Goal: Transaction & Acquisition: Obtain resource

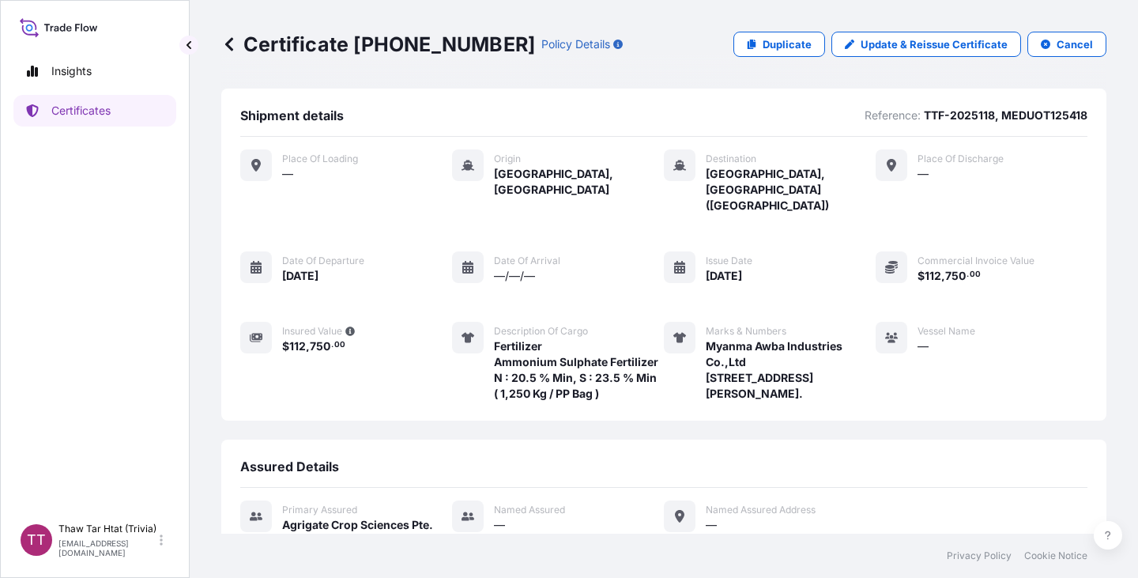
click at [227, 48] on icon at bounding box center [229, 44] width 16 height 16
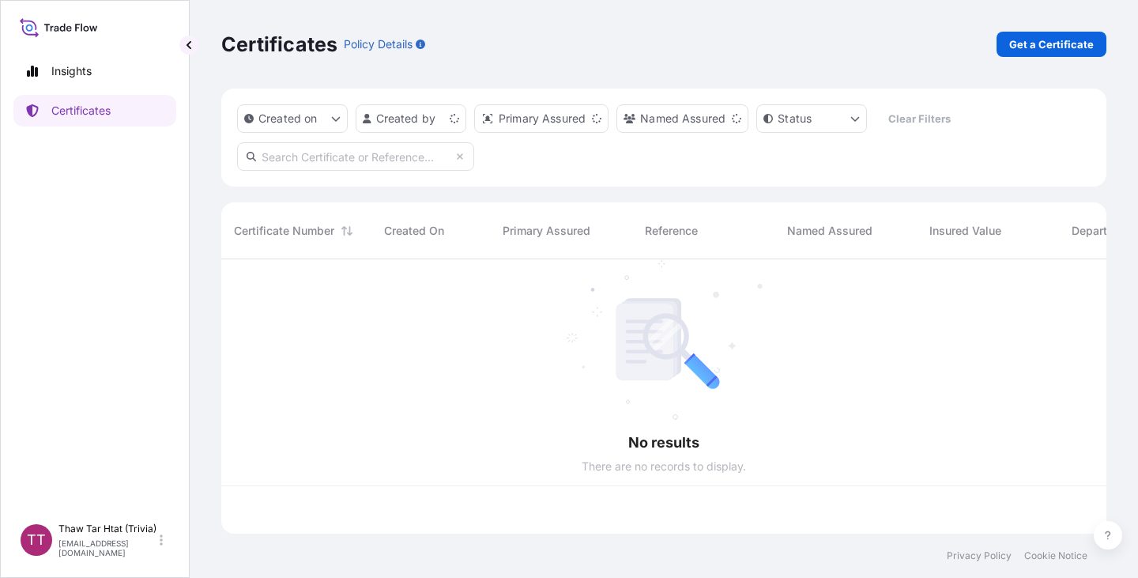
scroll to position [271, 873]
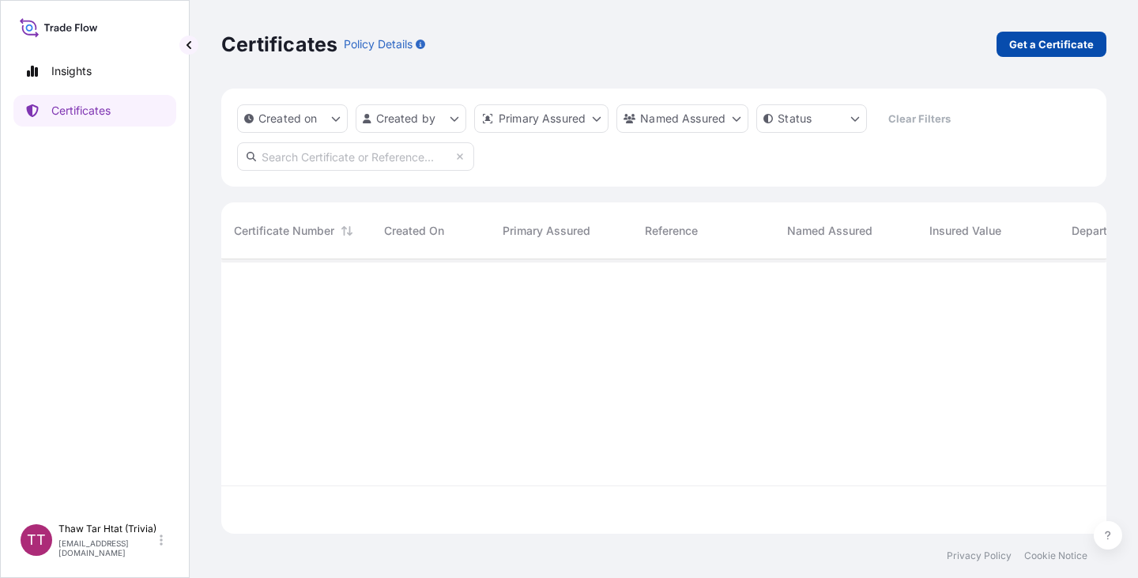
click at [1021, 46] on p "Get a Certificate" at bounding box center [1051, 44] width 85 height 16
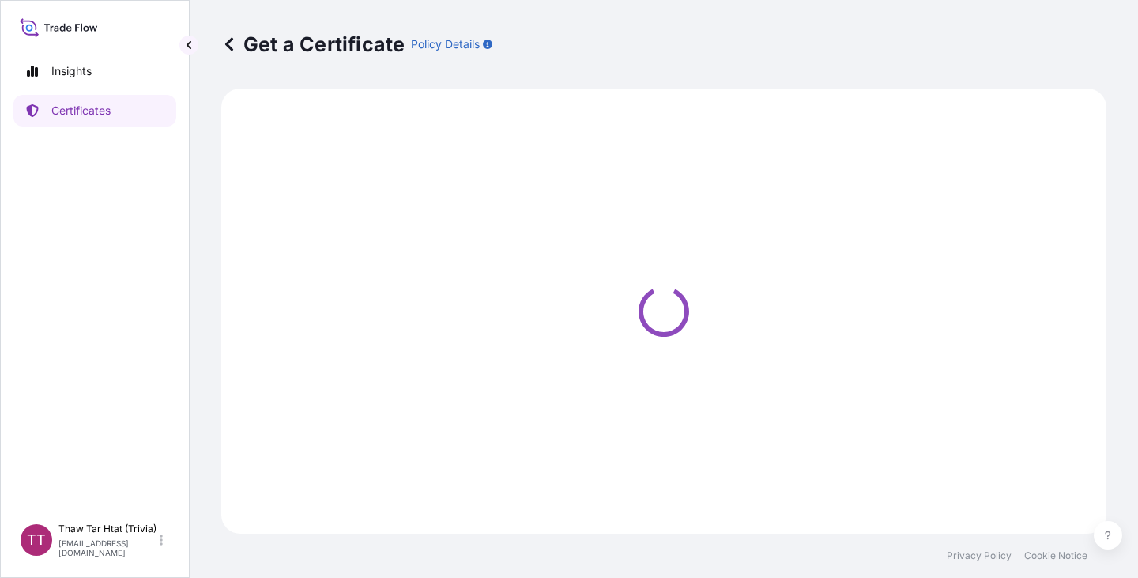
select select "Sea"
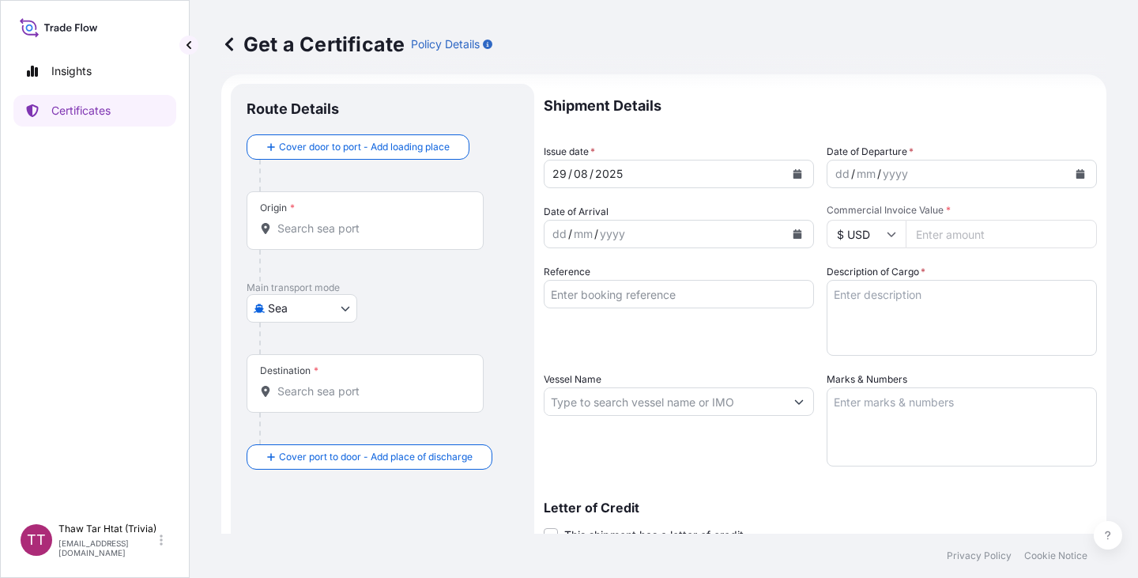
scroll to position [13, 0]
click at [841, 299] on textarea "Description of Cargo *" at bounding box center [961, 318] width 270 height 76
paste textarea "Ammonium Sulphate Fertilizer N : 20.5 % Min, S : 23.5 % Min"
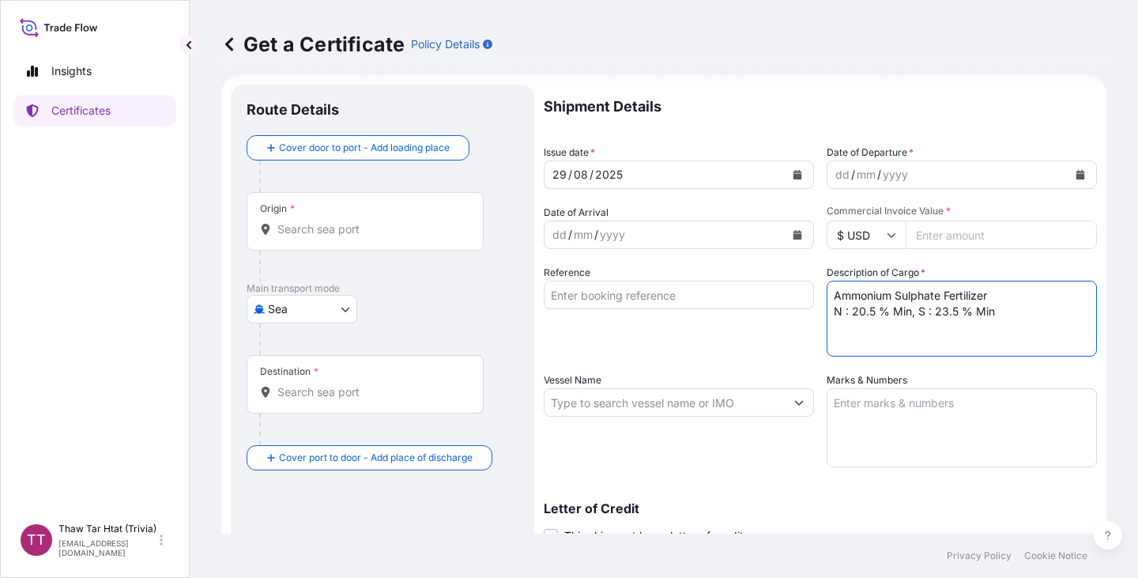
click at [826, 294] on textarea "Ammonium Sulphate Fertilizer N : 20.5 % Min, S : 23.5 % Min" at bounding box center [961, 318] width 270 height 76
paste textarea "Fertilizer"
type textarea "Fertilizer Ammonium Sulphate Fertilizer N : 20.5 % Min, S : 23.5 % Min"
click at [949, 233] on input "Commercial Invoice Value *" at bounding box center [1000, 234] width 191 height 28
click at [866, 239] on input "$ USD" at bounding box center [865, 234] width 79 height 28
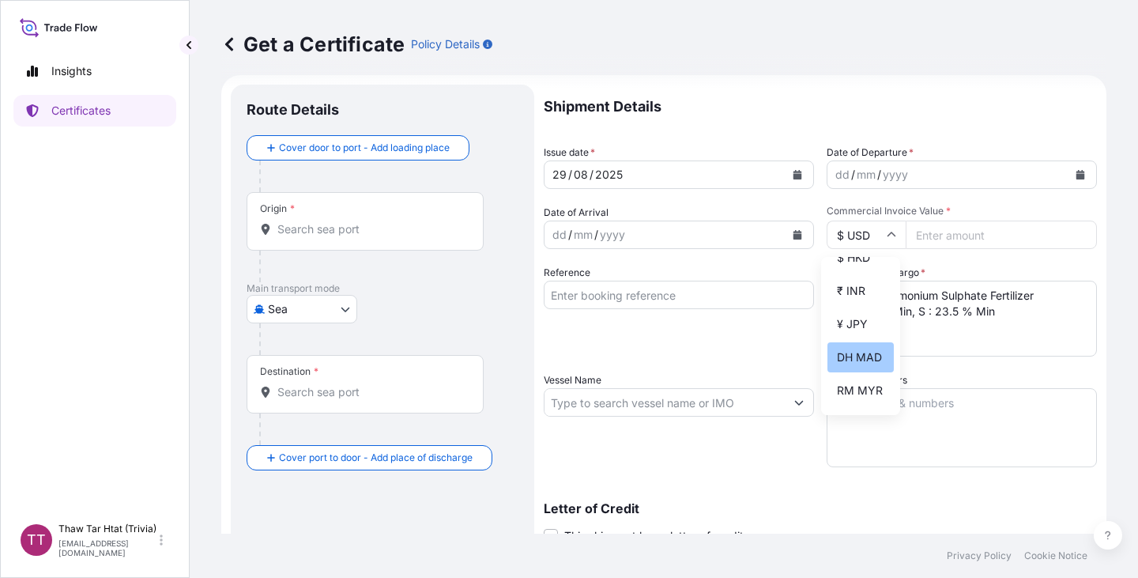
scroll to position [158, 0]
click at [862, 357] on div "¥ CNY" at bounding box center [860, 352] width 66 height 30
type input "¥ CNY"
click at [938, 231] on input "Commercial Invoice Value *" at bounding box center [1000, 234] width 191 height 28
type input "8"
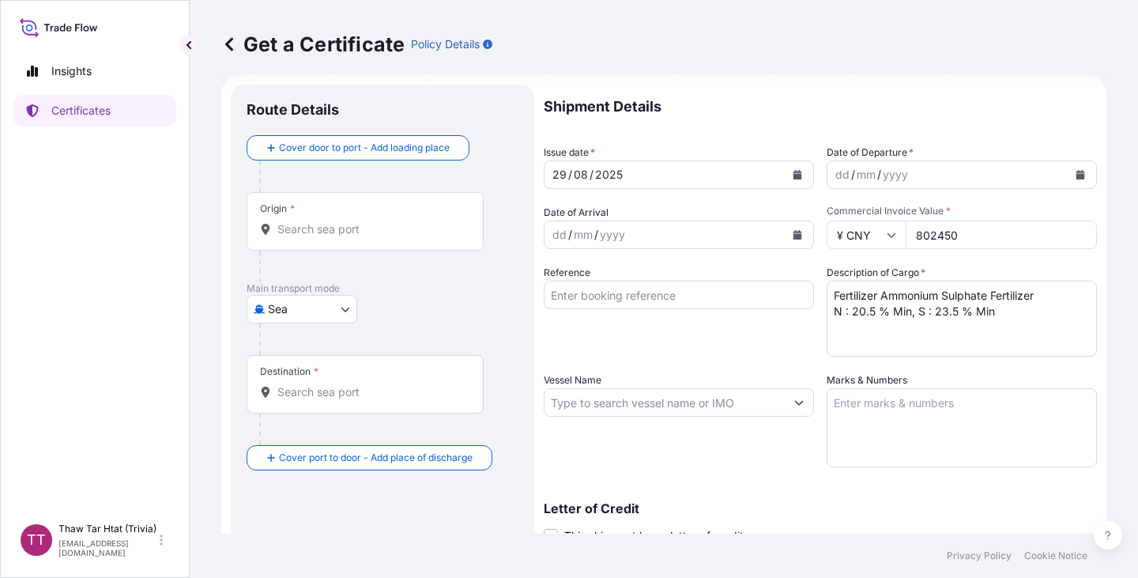
type input "802450"
click at [795, 401] on icon "Show suggestions" at bounding box center [799, 403] width 9 height 5
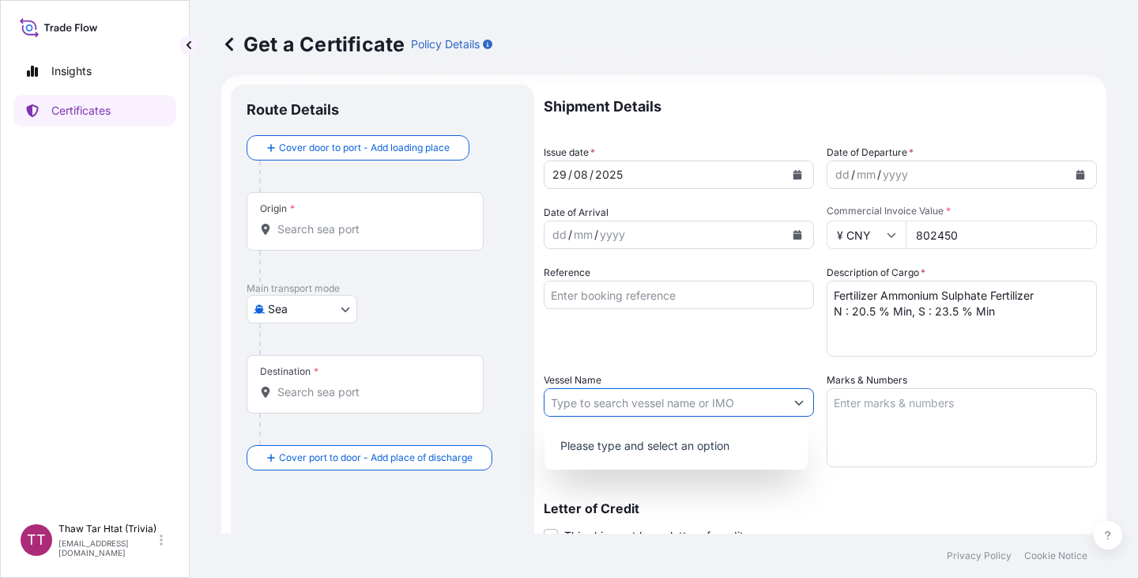
click at [795, 401] on icon "Show suggestions" at bounding box center [799, 403] width 9 height 5
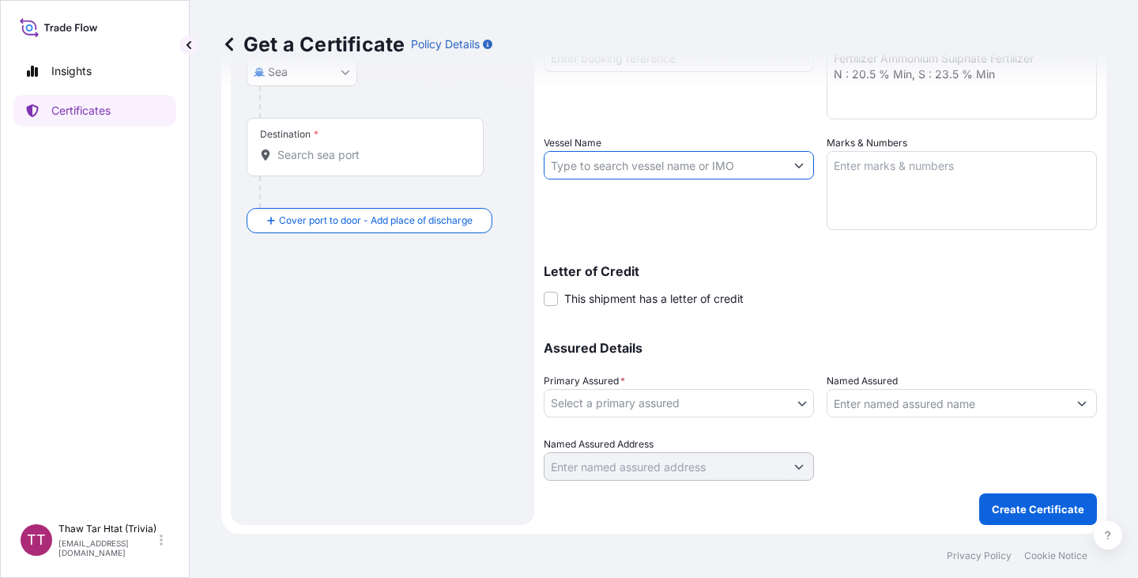
scroll to position [250, 0]
click at [795, 405] on body "Insights Certificates TT Thaw Tar Htat (Trivia) [EMAIL_ADDRESS][DOMAIN_NAME] Ge…" at bounding box center [569, 289] width 1138 height 578
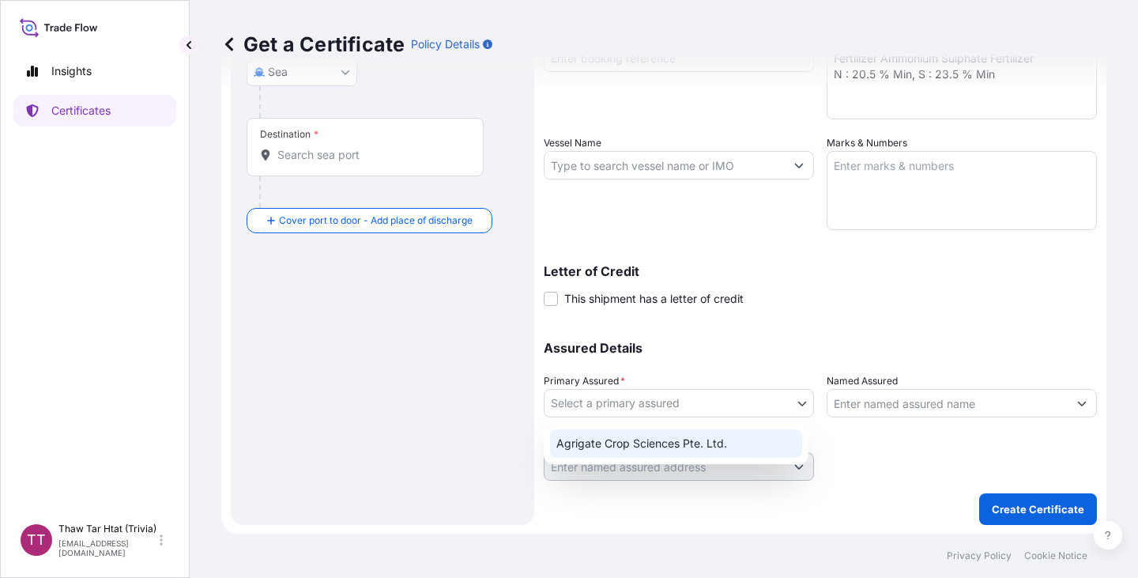
click at [765, 435] on div "Agrigate Crop Sciences Pte. Ltd." at bounding box center [676, 443] width 252 height 28
select select "31456"
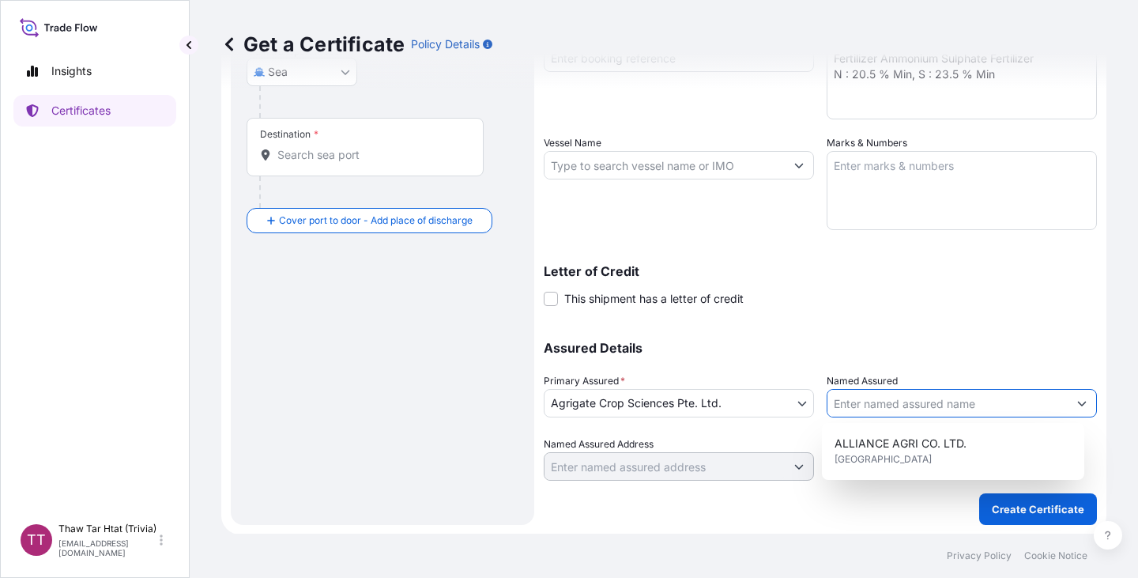
click at [1070, 407] on button "Show suggestions" at bounding box center [1081, 403] width 28 height 28
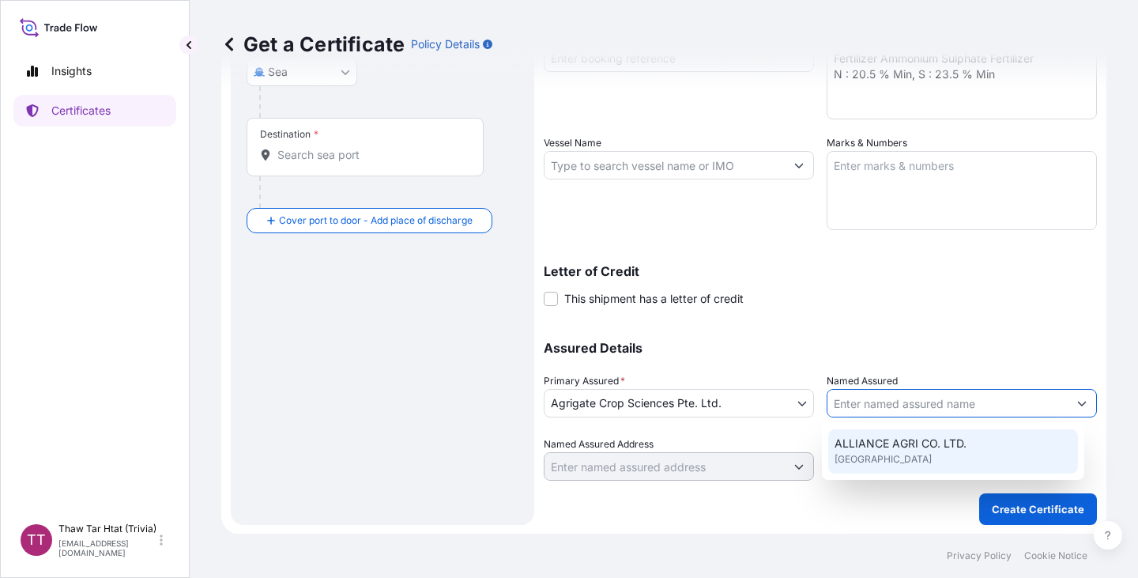
click at [1025, 453] on div "ALLIANCE AGRI CO. LTD. [GEOGRAPHIC_DATA]" at bounding box center [953, 451] width 250 height 44
type input "ALLIANCE AGRI CO. LTD."
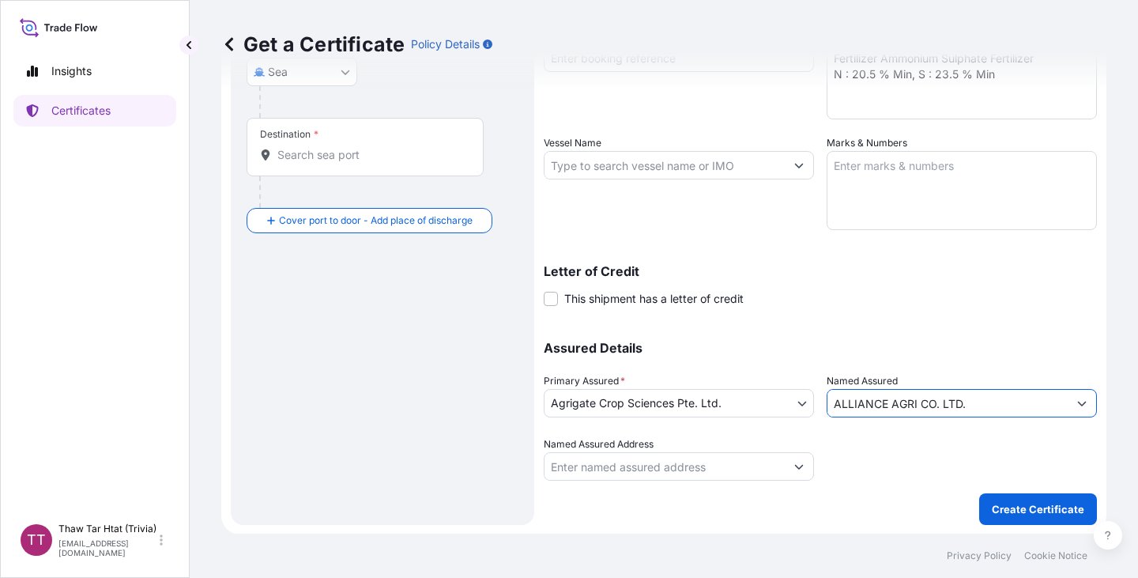
click at [794, 466] on icon "Show suggestions" at bounding box center [798, 465] width 9 height 9
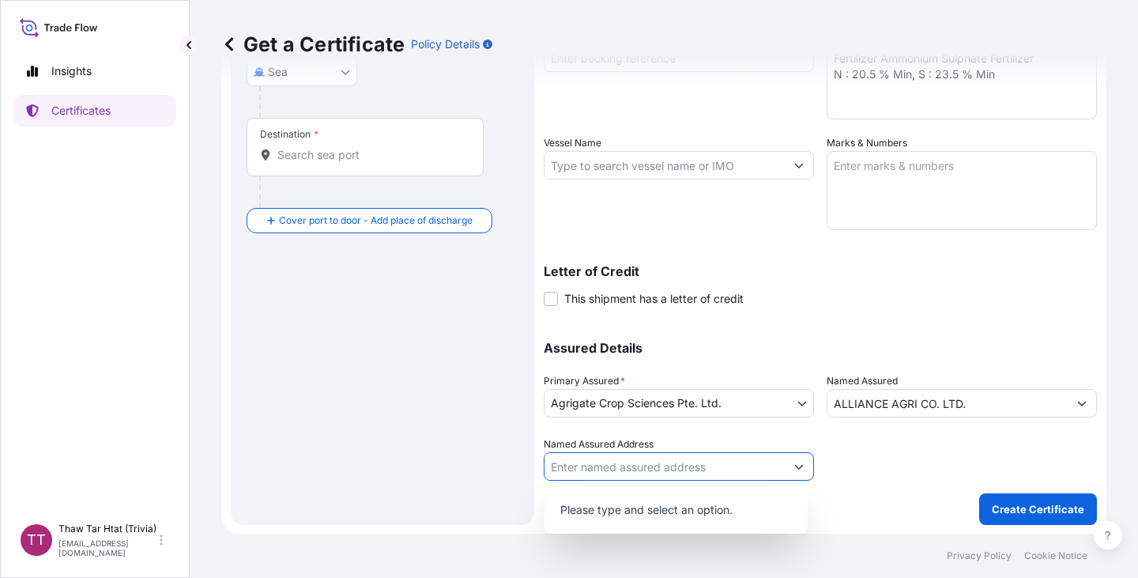
click at [855, 465] on div at bounding box center [961, 458] width 270 height 44
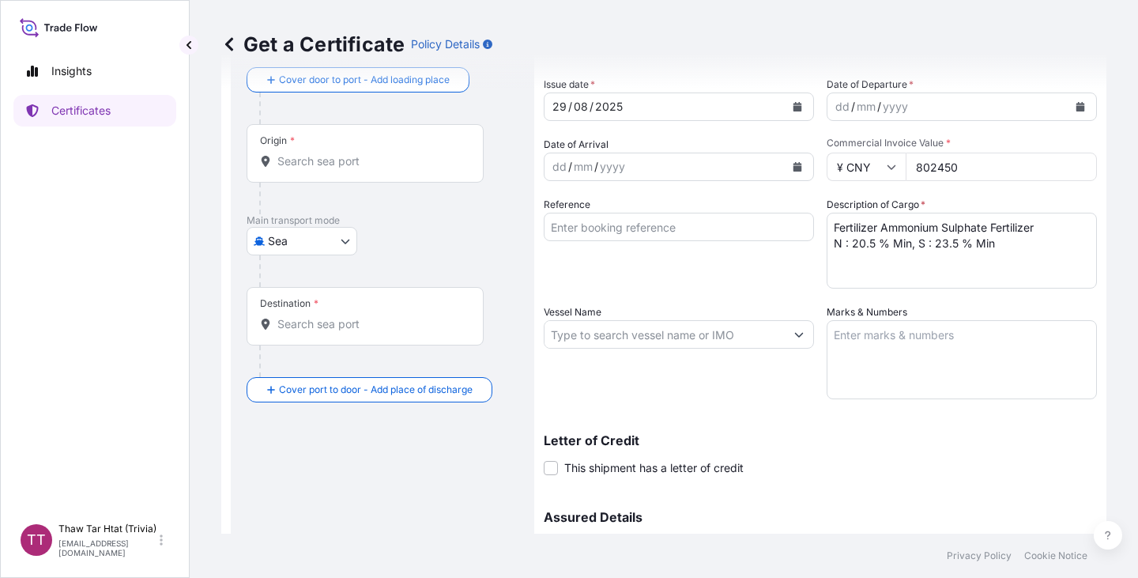
scroll to position [0, 0]
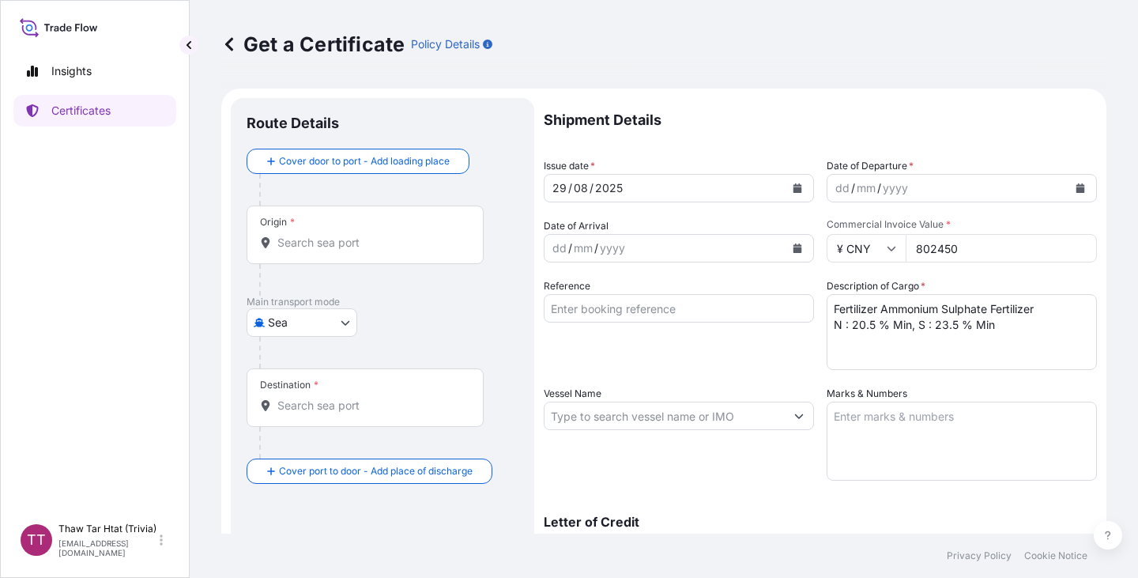
click at [635, 415] on input "Vessel Name" at bounding box center [664, 415] width 240 height 28
click at [581, 310] on input "Reference" at bounding box center [679, 308] width 270 height 28
paste input "OVSIL12526018309"
type input "OVSIL12526018309"
drag, startPoint x: 662, startPoint y: 303, endPoint x: 516, endPoint y: 312, distance: 146.4
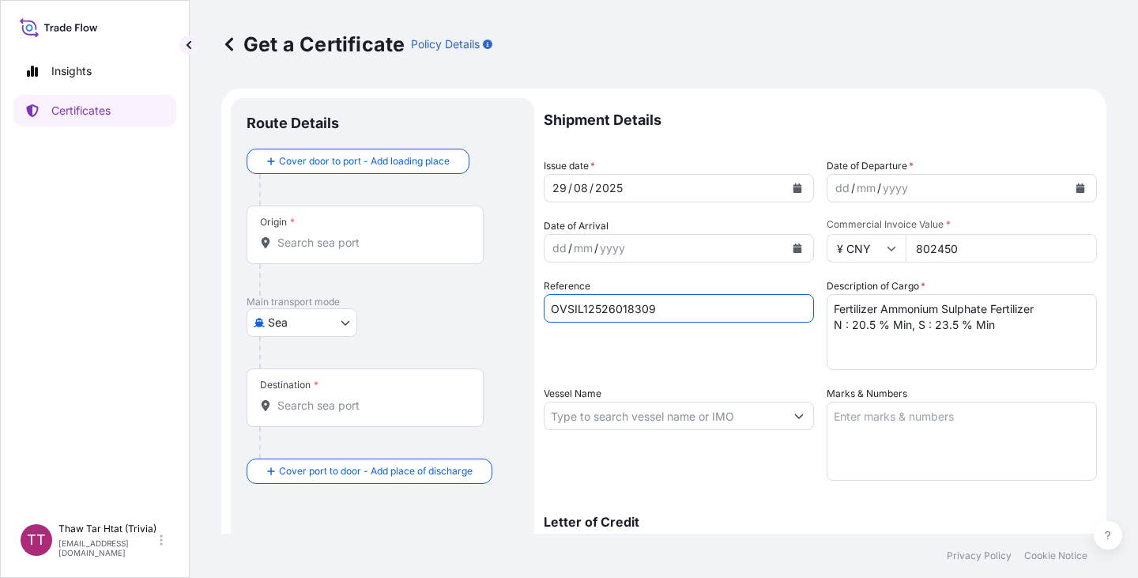
click at [516, 312] on form "Route Details Cover door to port - Add loading place Place of loading Road / [G…" at bounding box center [663, 436] width 885 height 696
click at [621, 310] on input "Reference" at bounding box center [679, 308] width 270 height 28
paste input "TTF-2025105"
paste input "CNA0278357"
type input "TTF-2025105 , CNA0278357"
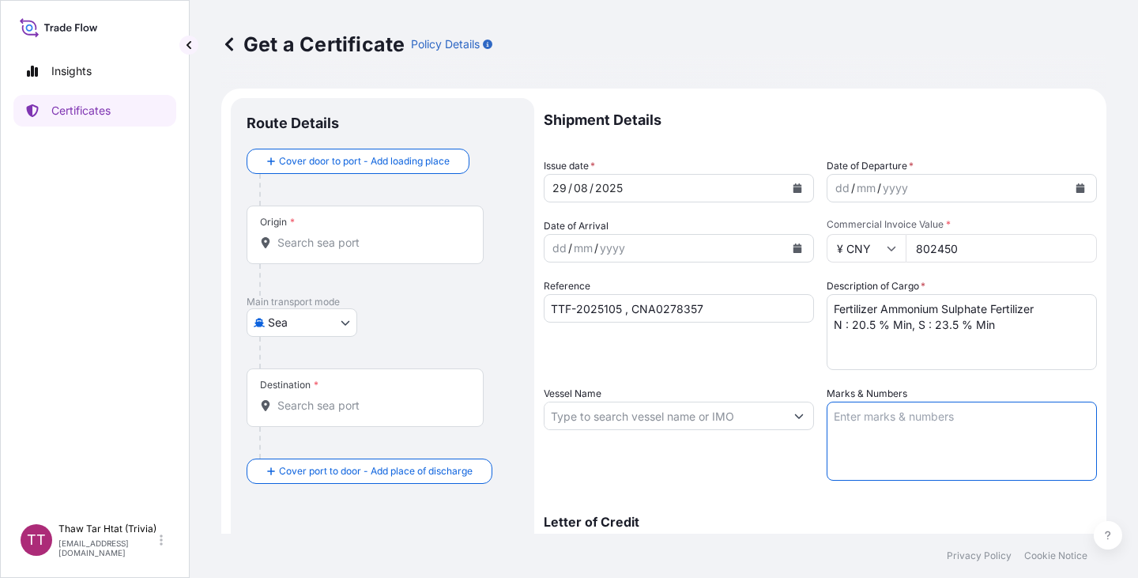
click at [875, 420] on textarea "Marks & Numbers" at bounding box center [961, 440] width 270 height 79
paste textarea "Myanma Awba Industries Co.,Ltd [STREET_ADDRESS][PERSON_NAME] TTF-2025105 [GEOGR…"
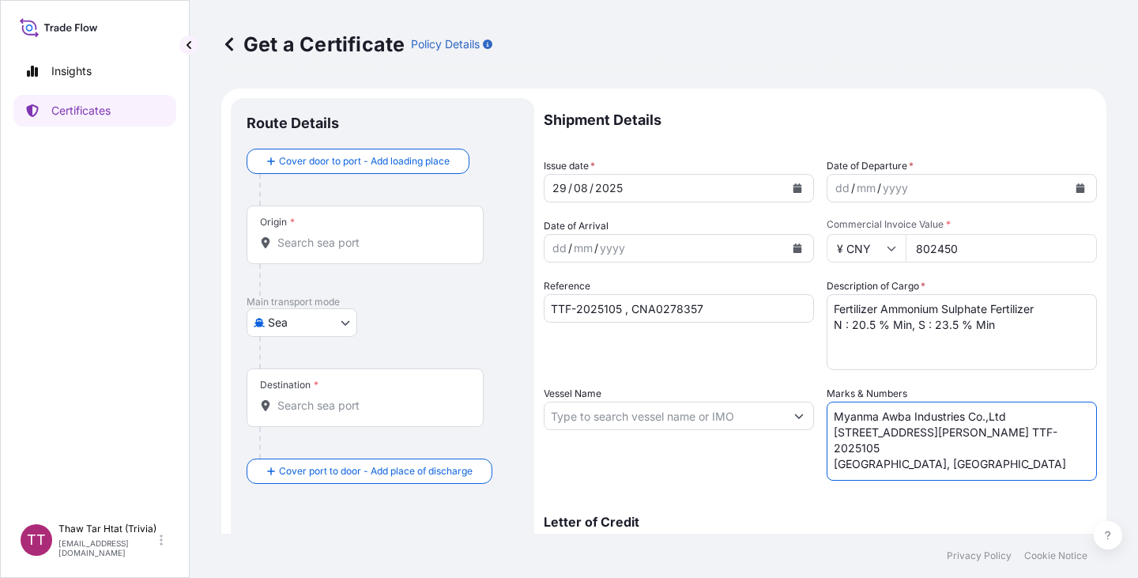
scroll to position [14, 0]
drag, startPoint x: 1032, startPoint y: 451, endPoint x: 885, endPoint y: 453, distance: 147.0
click at [885, 453] on textarea "Myanma Awba Industries Co.,Ltd [STREET_ADDRESS][PERSON_NAME] TTF-2025105 [GEOGR…" at bounding box center [961, 440] width 270 height 79
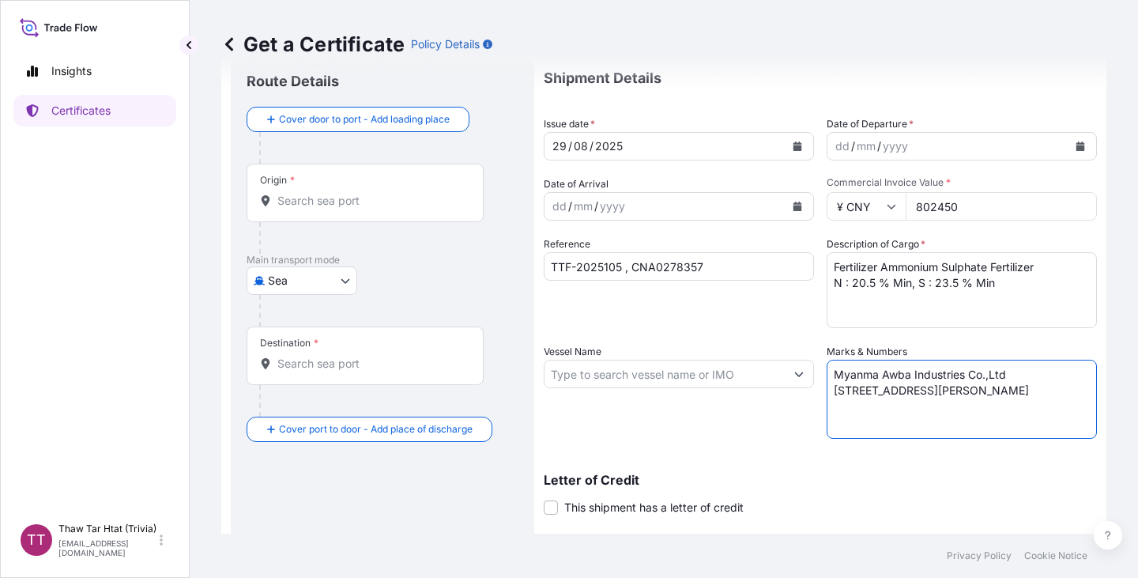
scroll to position [0, 0]
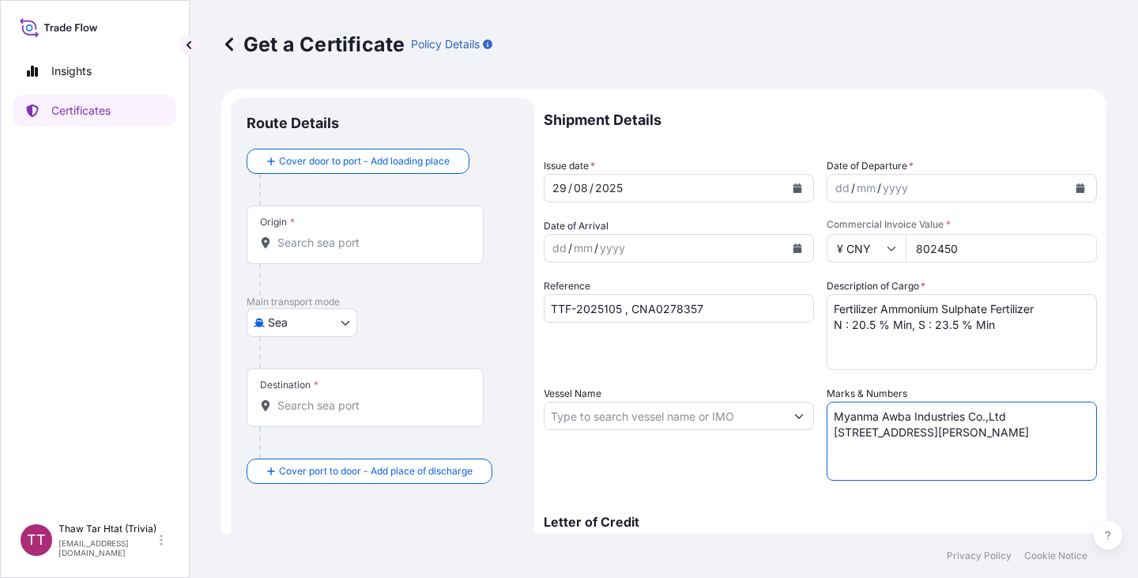
type textarea "Myanma Awba Industries Co.,Ltd [STREET_ADDRESS][PERSON_NAME]"
click at [367, 247] on input "Origin *" at bounding box center [370, 243] width 186 height 16
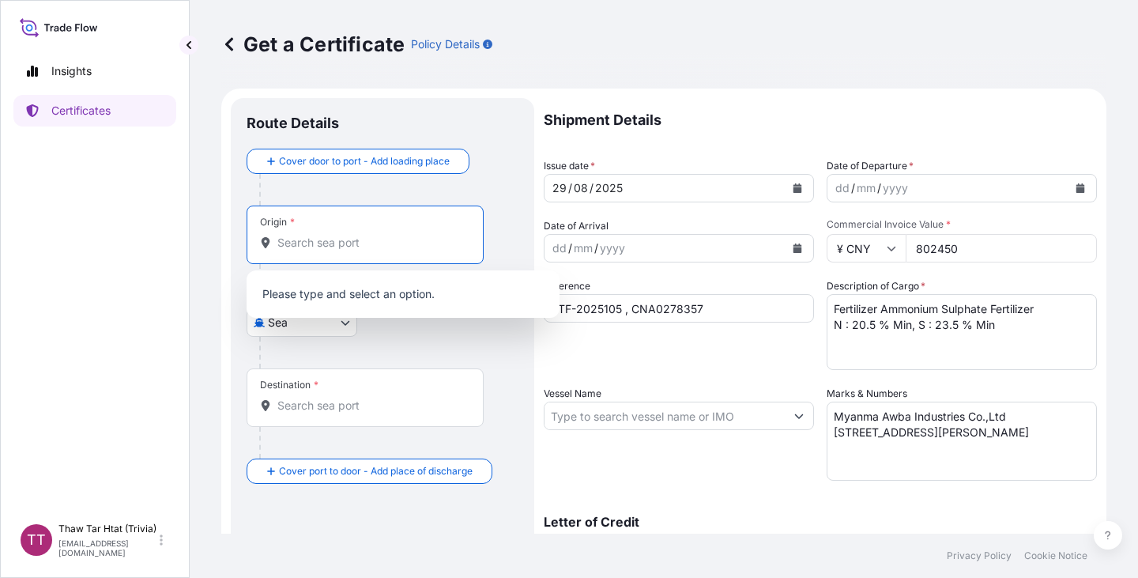
paste input "NINGBO"
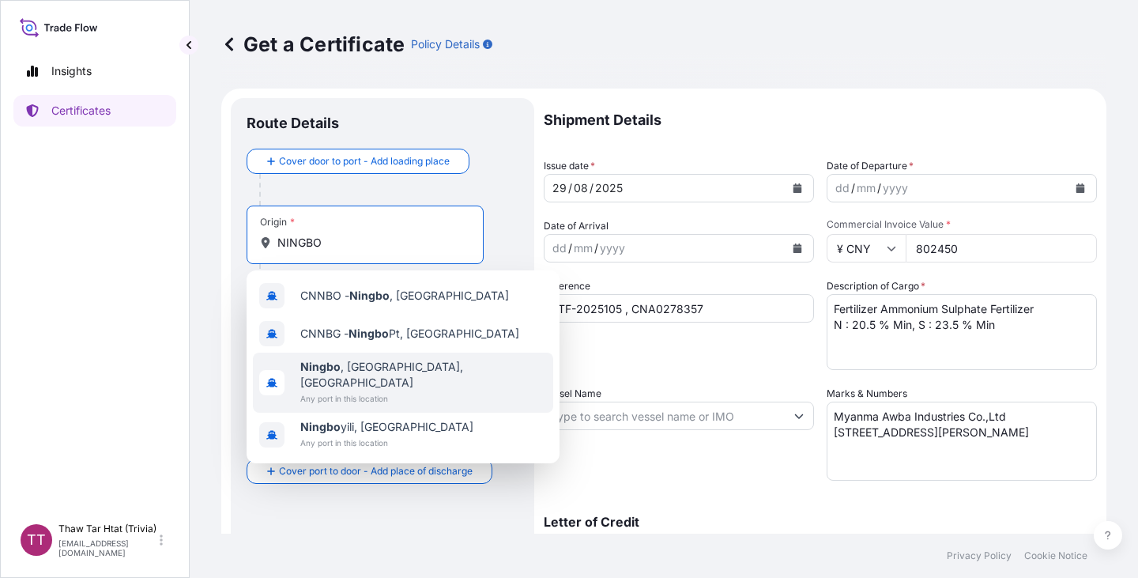
click at [390, 367] on span "[GEOGRAPHIC_DATA] , [GEOGRAPHIC_DATA], [GEOGRAPHIC_DATA]" at bounding box center [423, 375] width 246 height 32
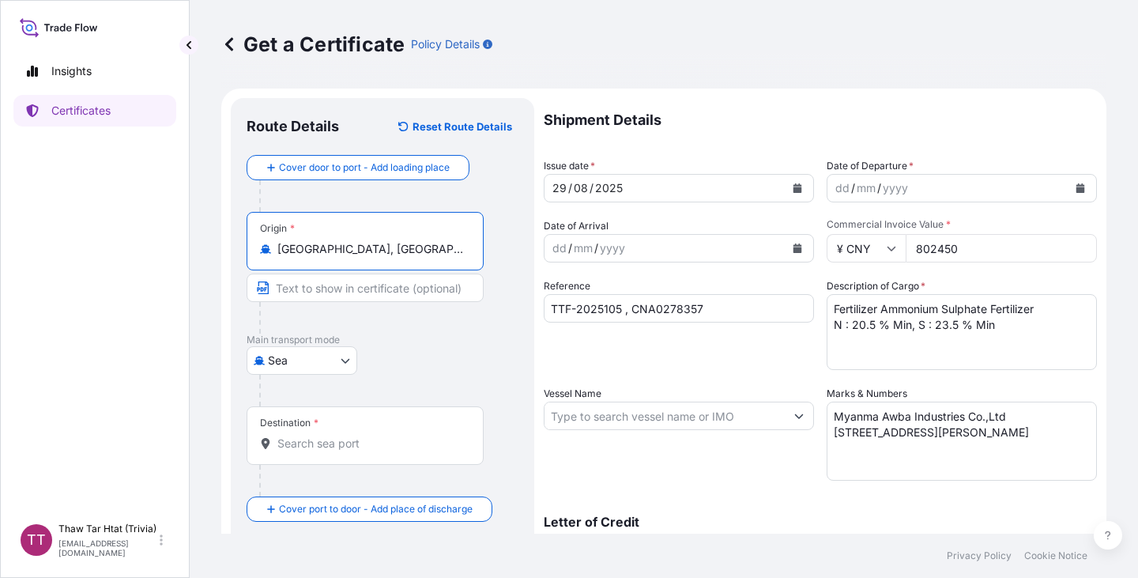
type input "[GEOGRAPHIC_DATA], [GEOGRAPHIC_DATA], [GEOGRAPHIC_DATA]"
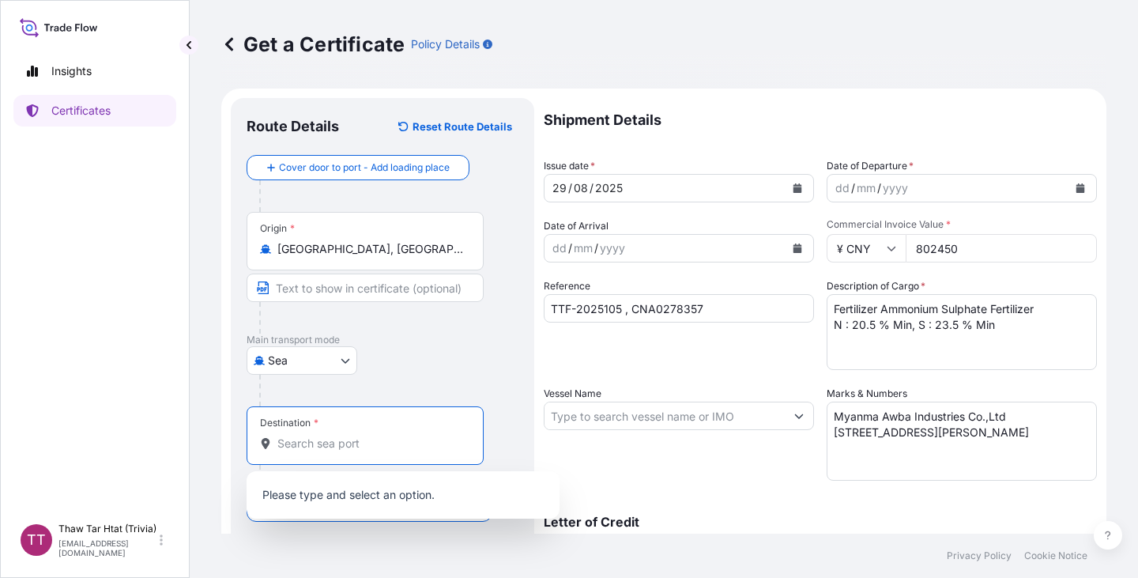
click at [316, 440] on input "Destination *" at bounding box center [370, 443] width 186 height 16
click at [322, 446] on input "Destination *" at bounding box center [370, 443] width 186 height 16
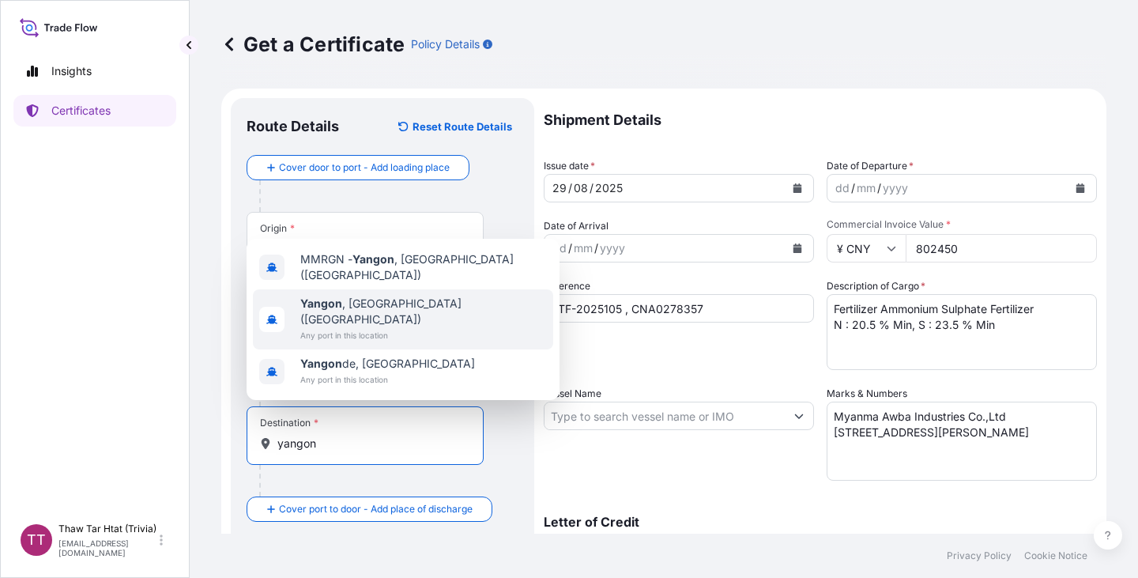
click at [401, 330] on span "Any port in this location" at bounding box center [423, 335] width 246 height 16
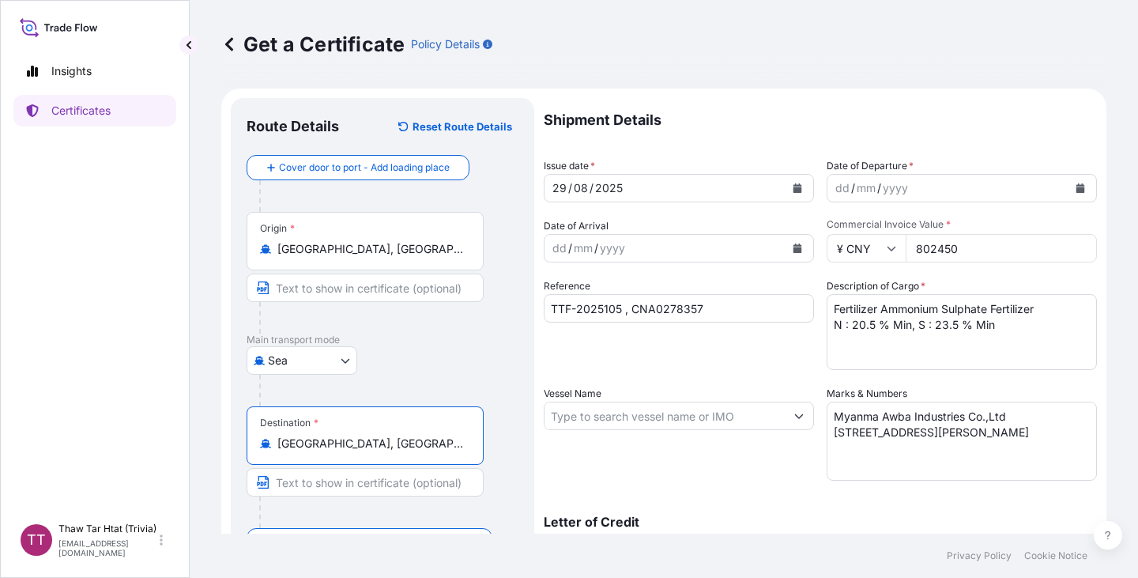
type input "[GEOGRAPHIC_DATA], [GEOGRAPHIC_DATA] ([GEOGRAPHIC_DATA])"
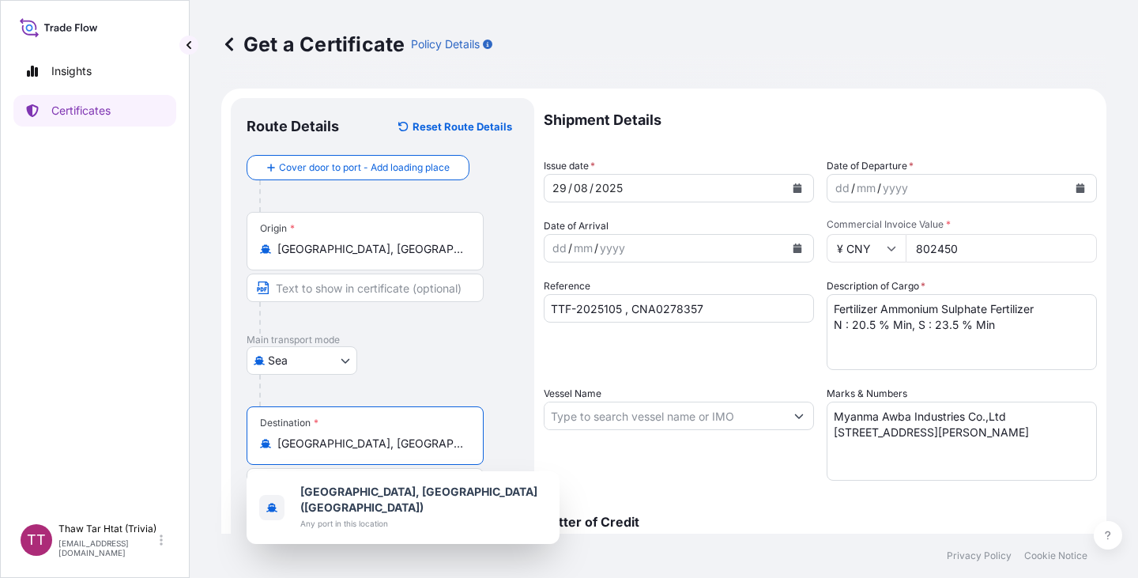
click at [855, 193] on div "mm" at bounding box center [866, 188] width 22 height 19
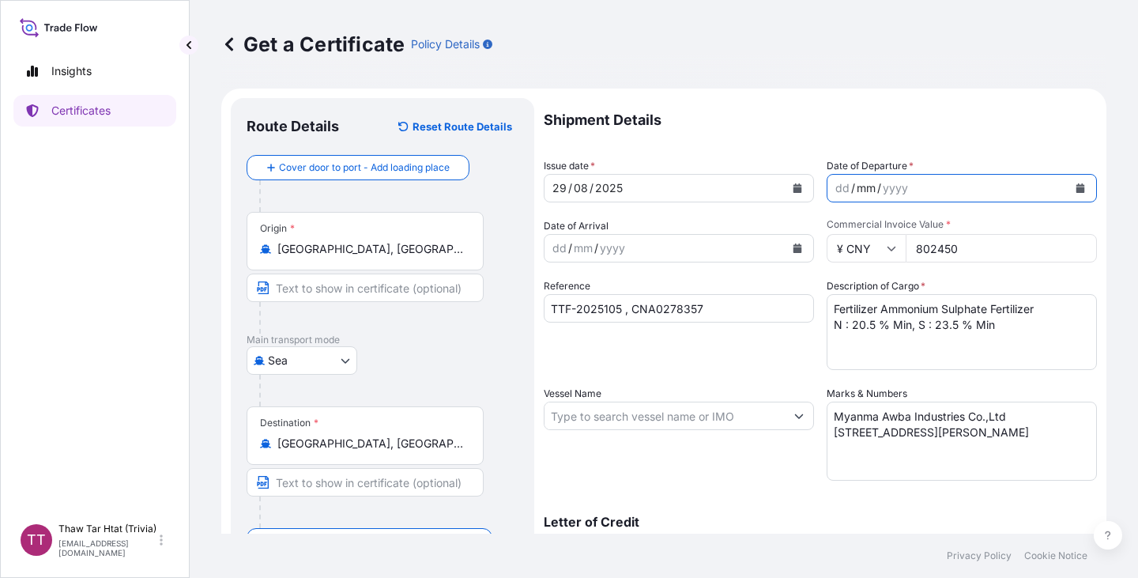
click at [840, 191] on div "dd" at bounding box center [841, 188] width 17 height 19
click at [1076, 188] on icon "Calendar" at bounding box center [1080, 187] width 9 height 9
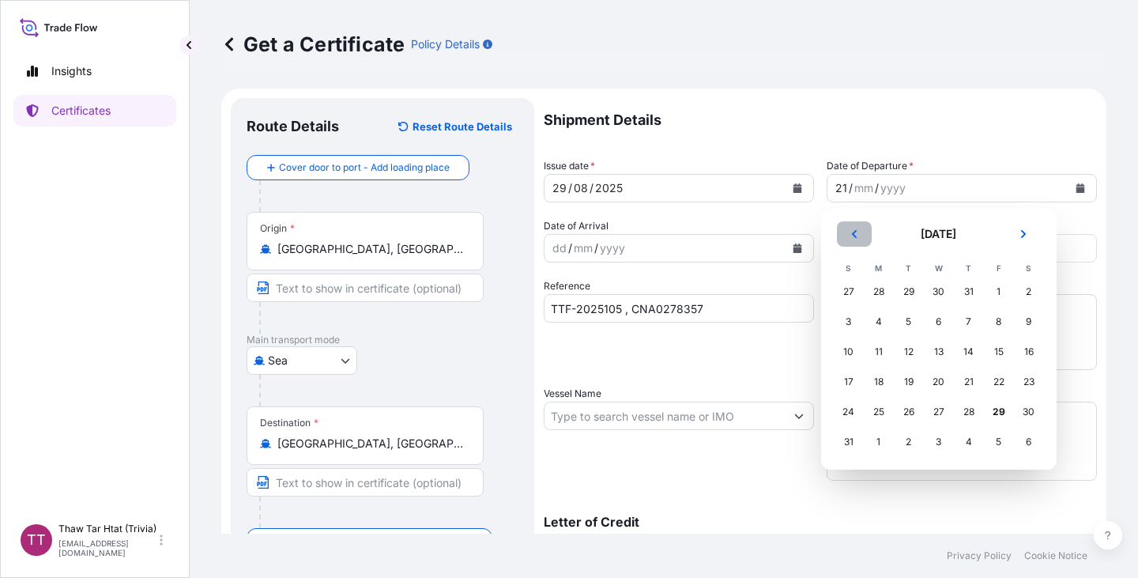
click at [857, 237] on icon "Previous" at bounding box center [853, 233] width 9 height 9
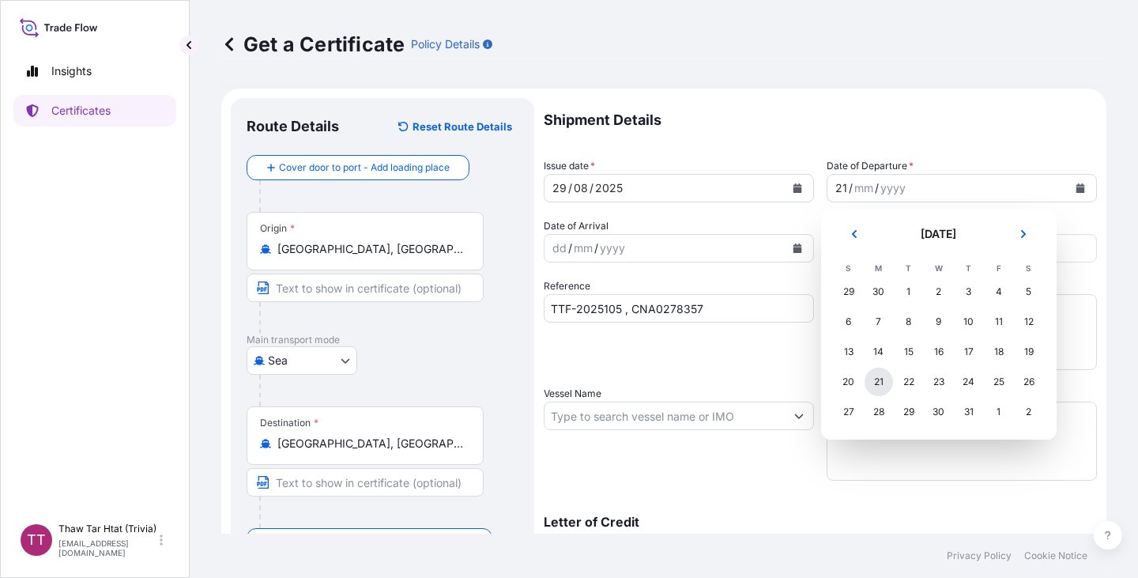
click at [880, 381] on div "21" at bounding box center [878, 381] width 28 height 28
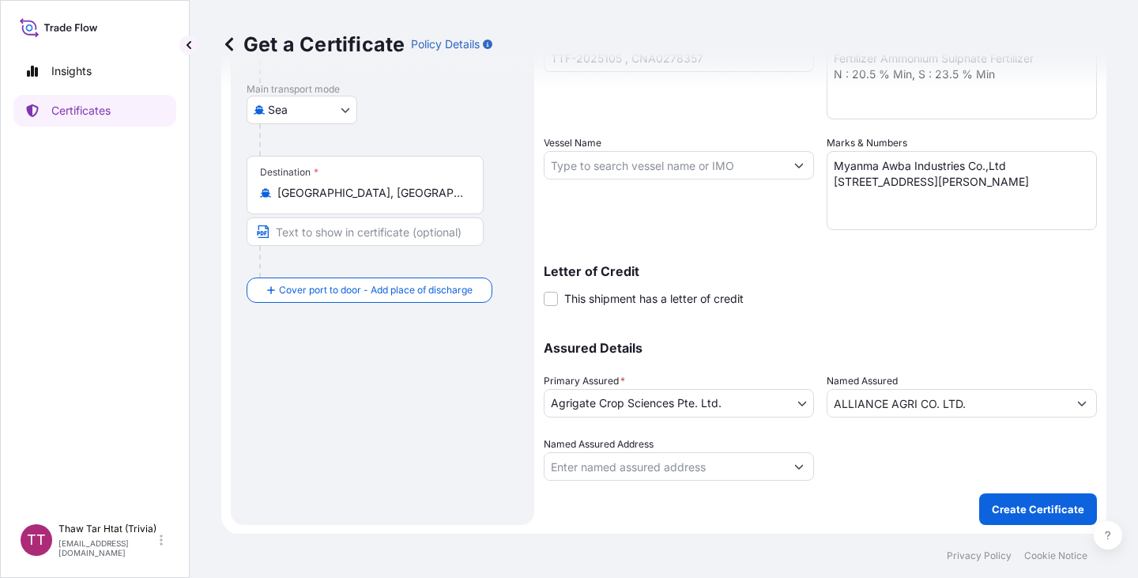
scroll to position [250, 0]
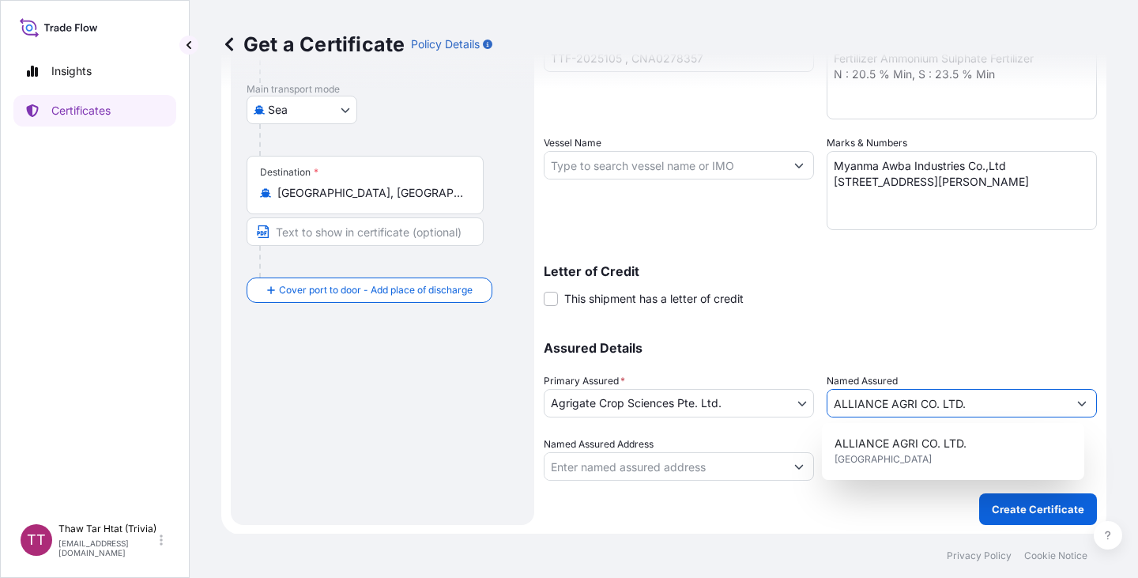
click at [1067, 408] on button "Show suggestions" at bounding box center [1081, 403] width 28 height 28
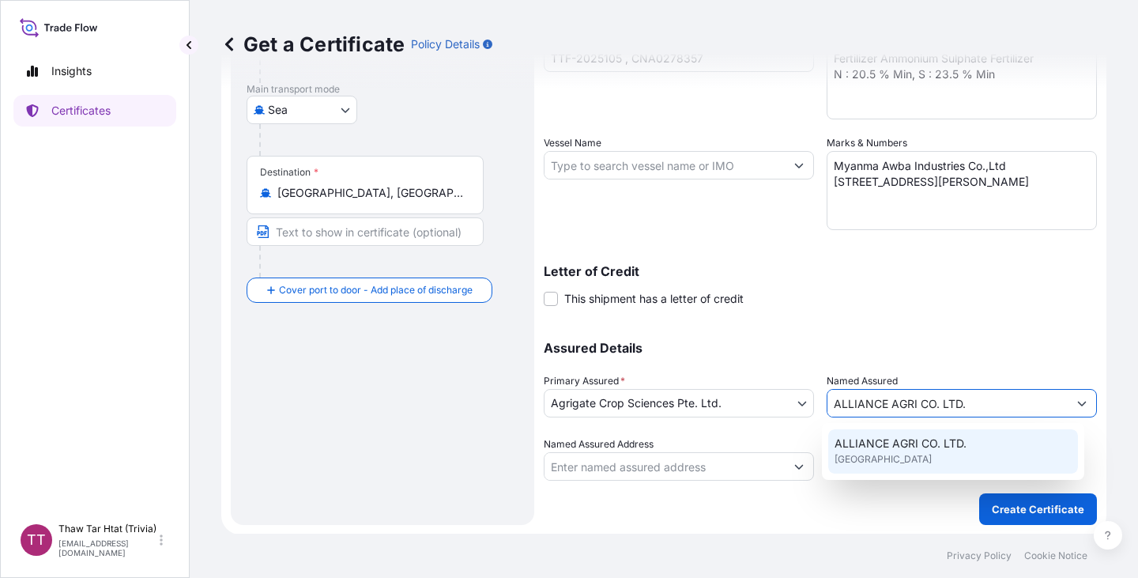
click at [968, 404] on input "ALLIANCE AGRI CO. LTD." at bounding box center [947, 403] width 240 height 28
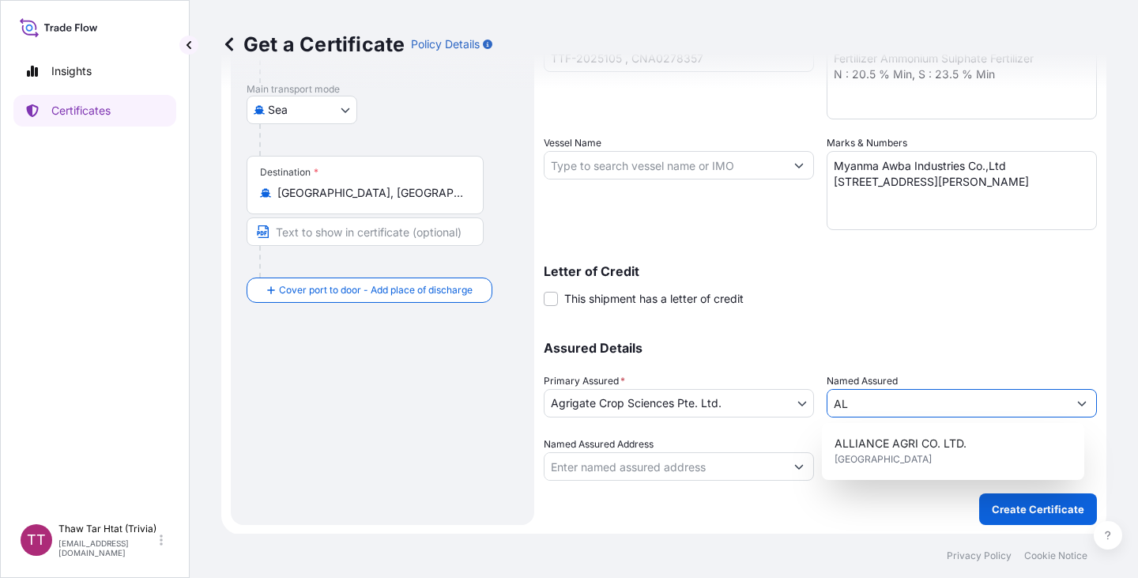
type input "A"
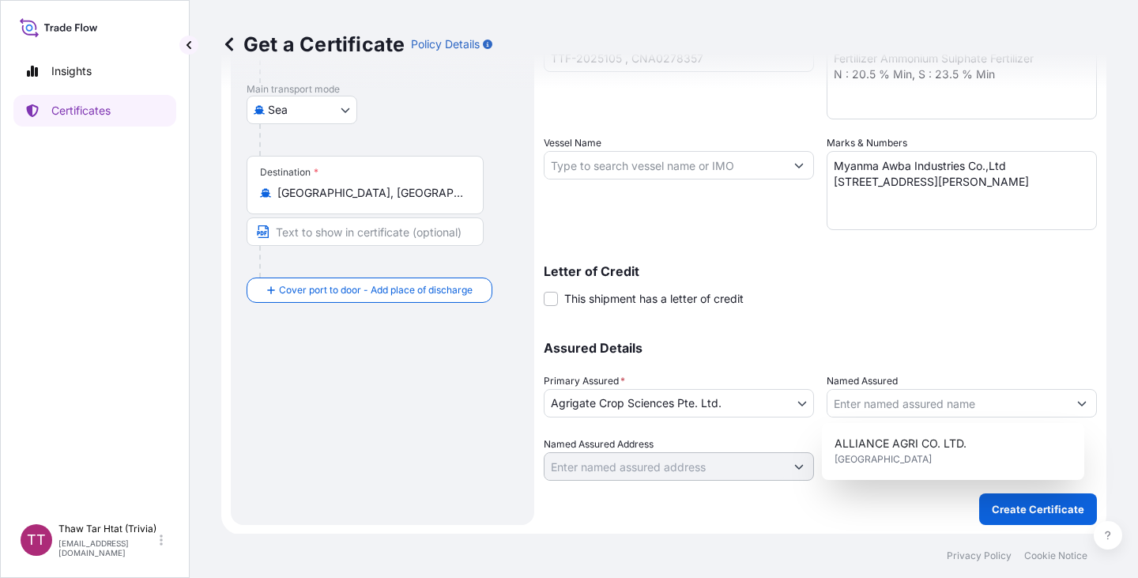
click at [824, 318] on div "Shipment Details Issue date * [DATE] Date of Departure * [DATE] Date of Arrival…" at bounding box center [820, 164] width 553 height 633
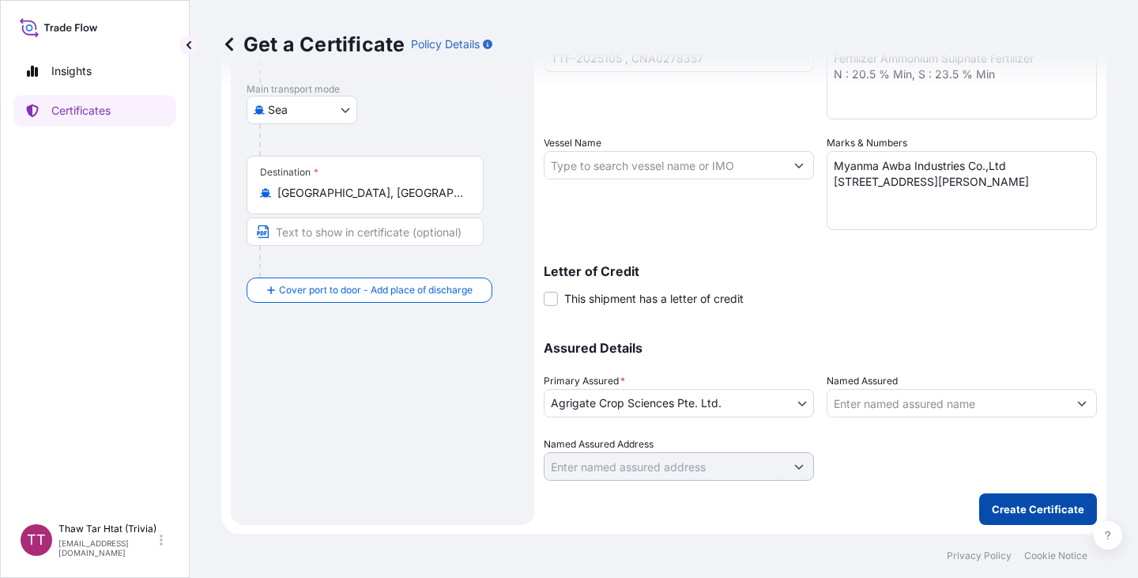
click at [1011, 502] on p "Create Certificate" at bounding box center [1037, 509] width 92 height 16
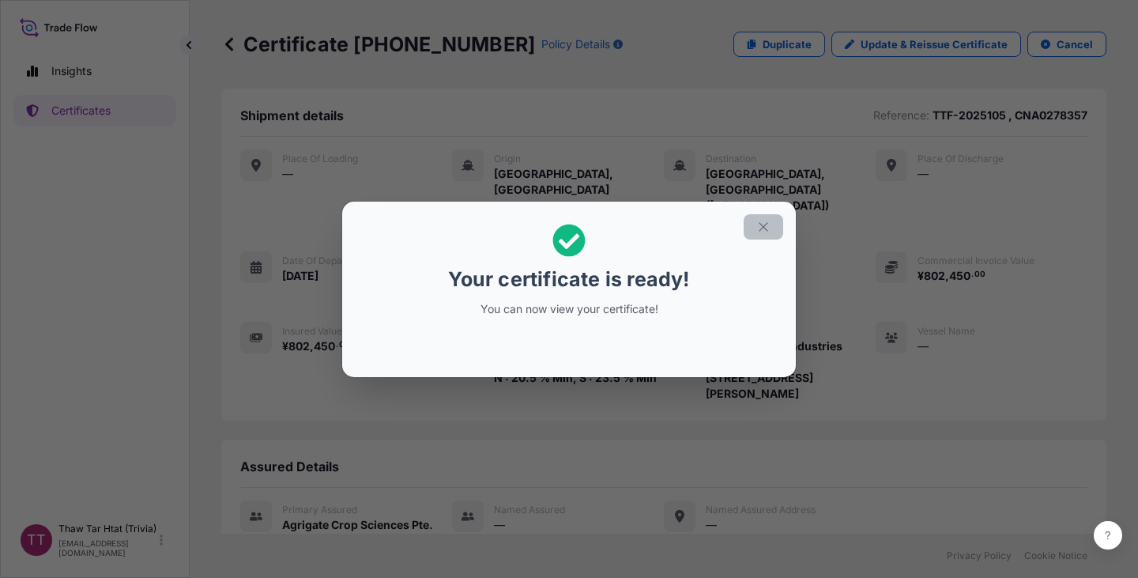
click at [765, 221] on icon "button" at bounding box center [763, 227] width 14 height 14
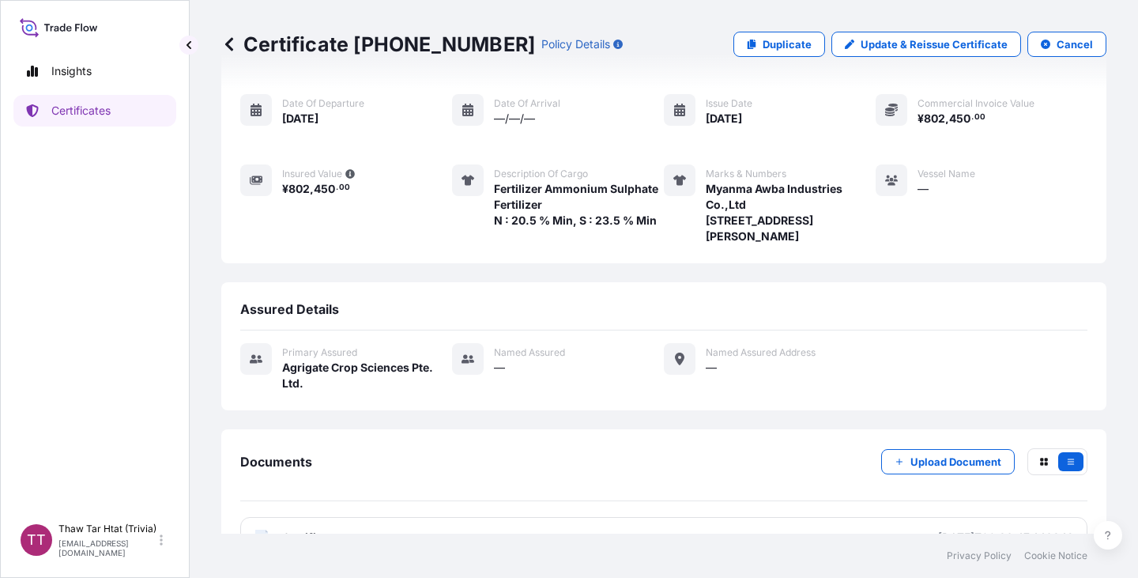
scroll to position [215, 0]
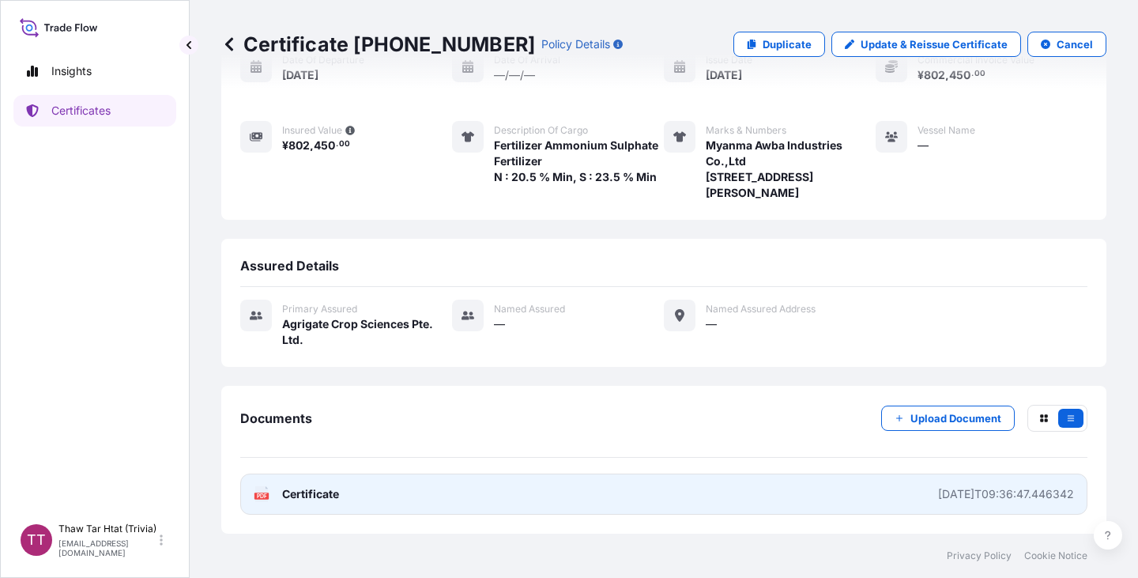
click at [846, 495] on link "PDF Certificate [DATE]T09:36:47.446342" at bounding box center [663, 493] width 847 height 41
drag, startPoint x: 920, startPoint y: 493, endPoint x: 846, endPoint y: 496, distance: 73.5
click at [846, 496] on link "PDF Certificate [DATE]T09:36:47.446342" at bounding box center [663, 493] width 847 height 41
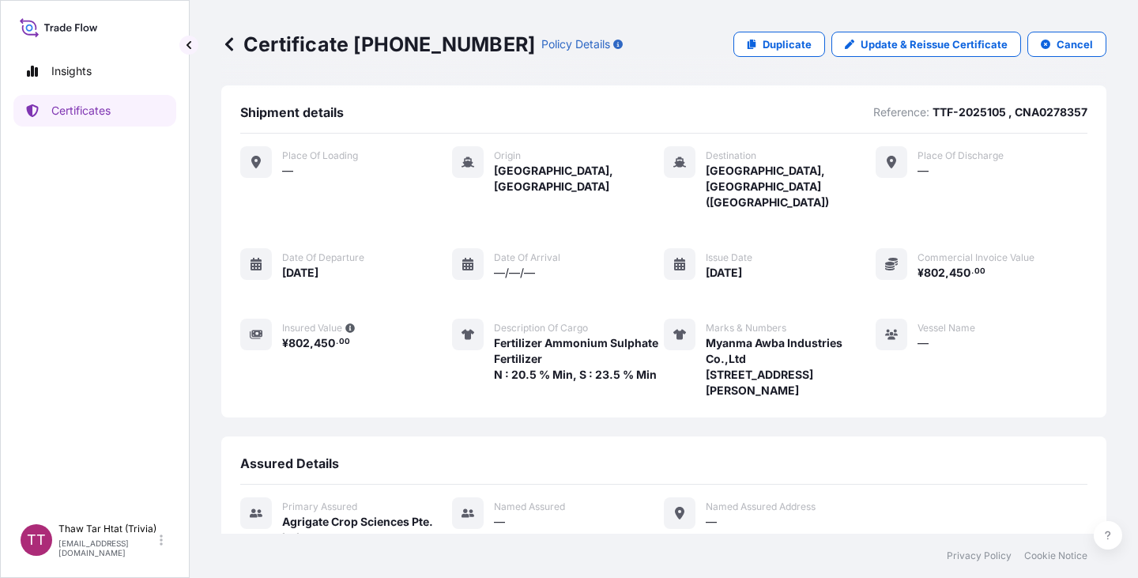
scroll to position [0, 0]
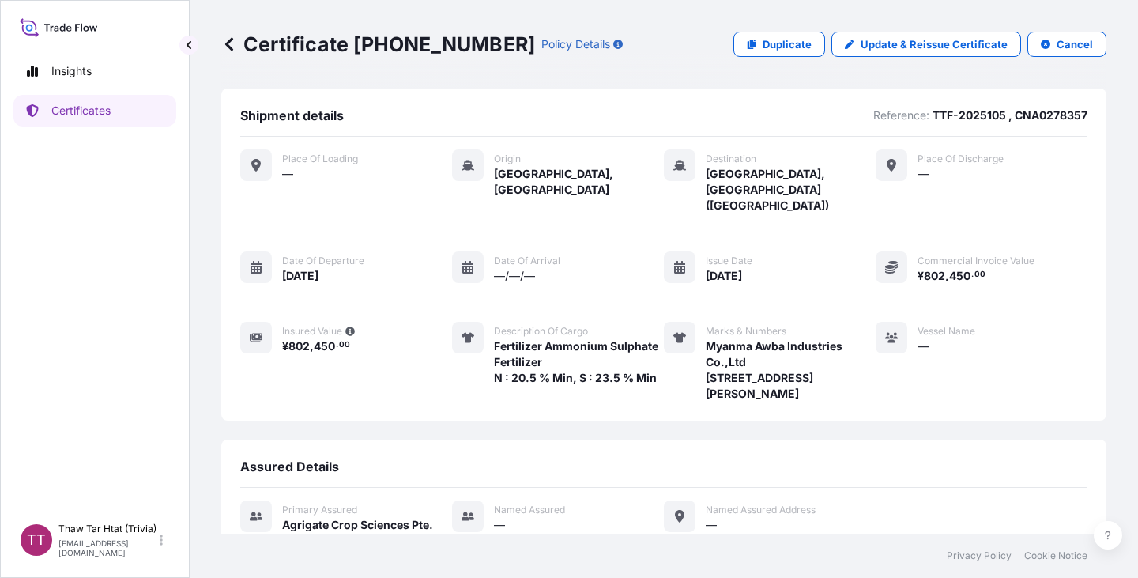
click at [231, 42] on icon at bounding box center [229, 44] width 16 height 16
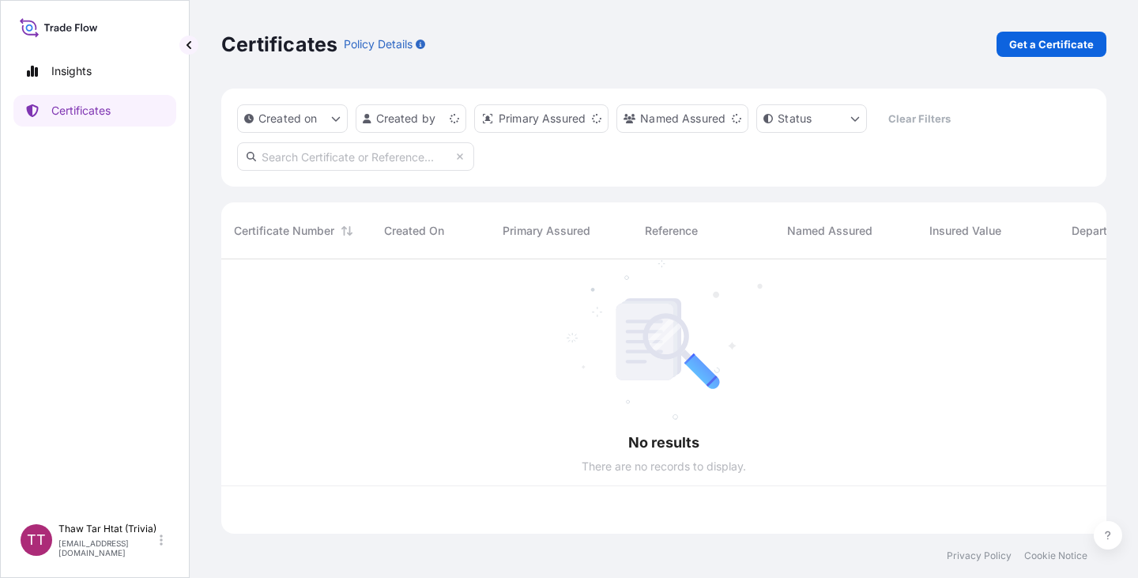
scroll to position [271, 873]
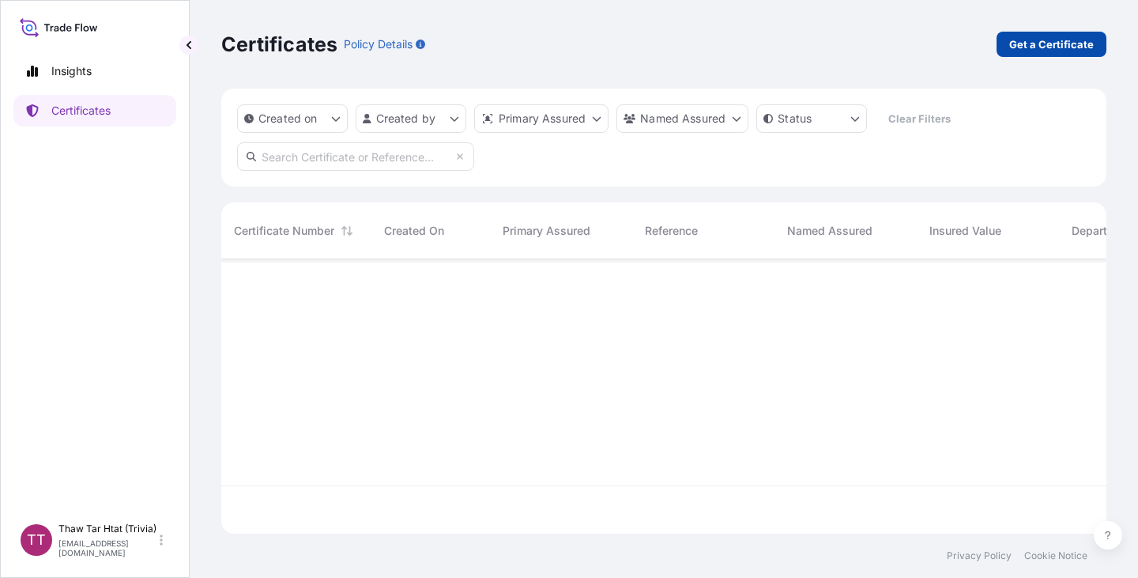
click at [1029, 47] on p "Get a Certificate" at bounding box center [1051, 44] width 85 height 16
select select "Sea"
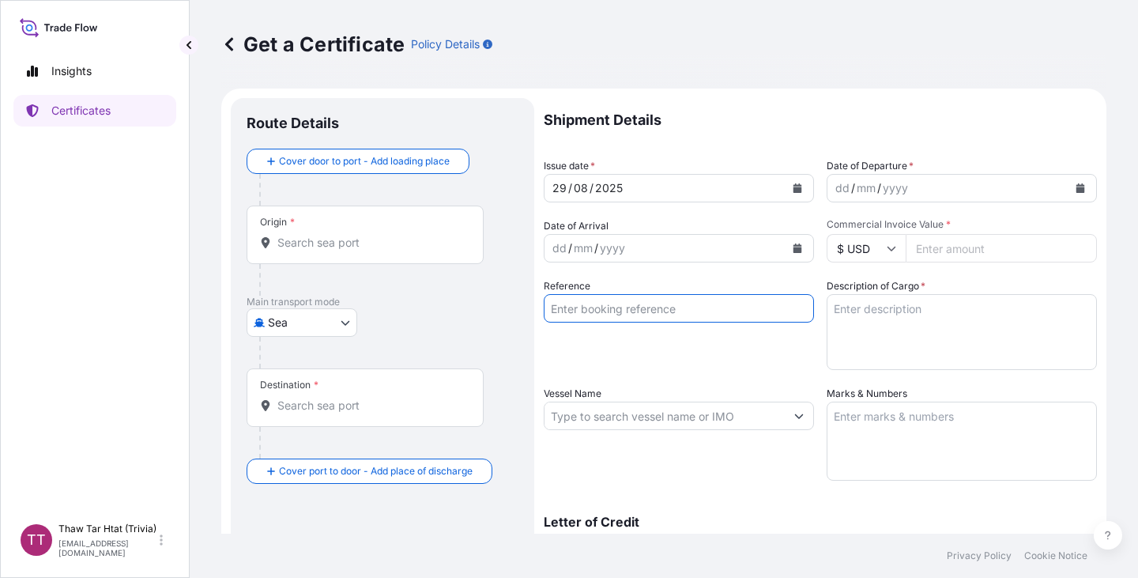
click at [622, 306] on input "Reference" at bounding box center [679, 308] width 270 height 28
paste input "TTF-2025105 , CNA0278357"
type input "TTF-2025105 , CNA0278357"
drag, startPoint x: 568, startPoint y: 298, endPoint x: 522, endPoint y: 300, distance: 45.9
click at [522, 300] on form "Route Details Cover door to port - Add loading place Place of loading Road / In…" at bounding box center [663, 436] width 885 height 696
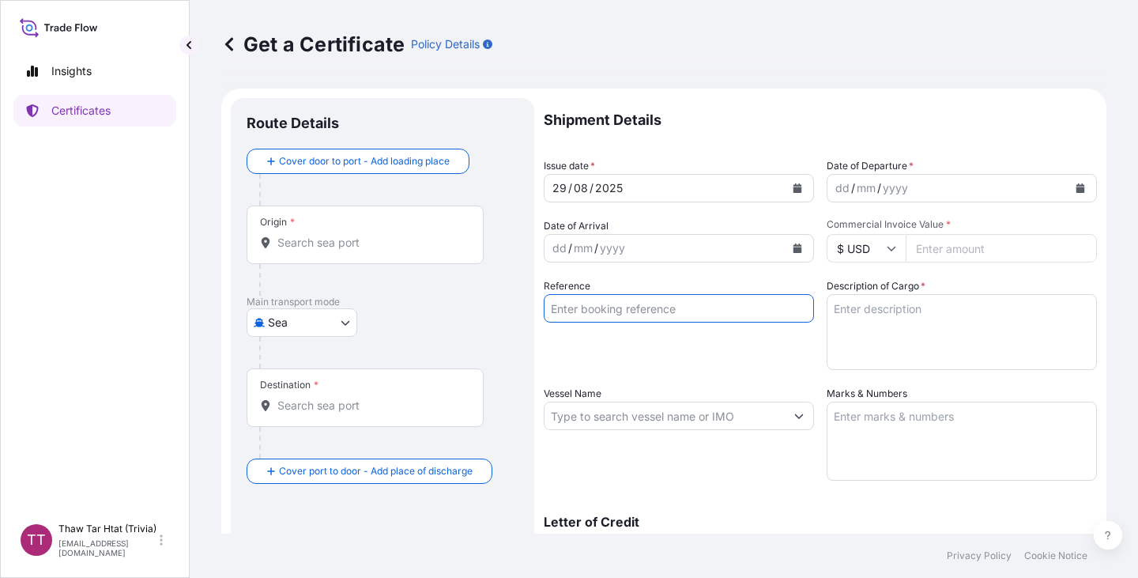
click at [591, 300] on input "Reference" at bounding box center [679, 308] width 270 height 28
click at [591, 307] on input "Reference" at bounding box center [679, 308] width 270 height 28
paste input "TTF-2025106"
paste input "CNA0280213"
type input "TTF-2025106 , CNA0280213"
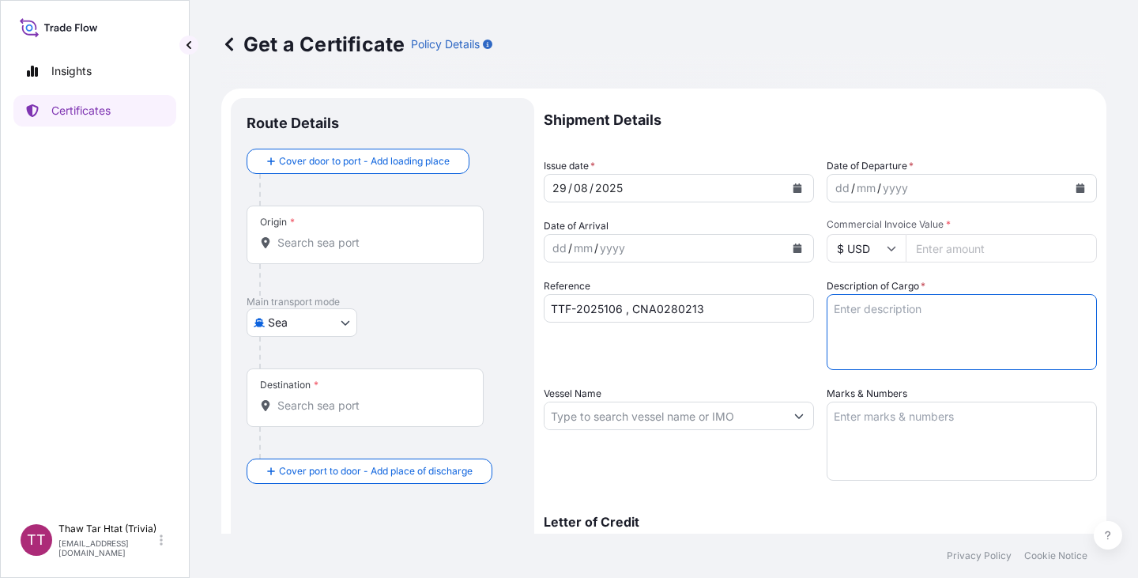
click at [852, 315] on textarea "Description of Cargo *" at bounding box center [961, 332] width 270 height 76
paste textarea "Ammonium Sulphate Fertilizer N : 20.5 % Min, S : 23.5 % Min"
click at [827, 309] on textarea "Ammonium Sulphate Fertilizer N : 20.5 % Min, S : 23.5 % Min" at bounding box center [961, 332] width 270 height 76
paste textarea "Fertilizer"
type textarea "Fertilizer Ammonium Sulphate Fertilizer N : 20.5 % Min, S : 23.5 % Min"
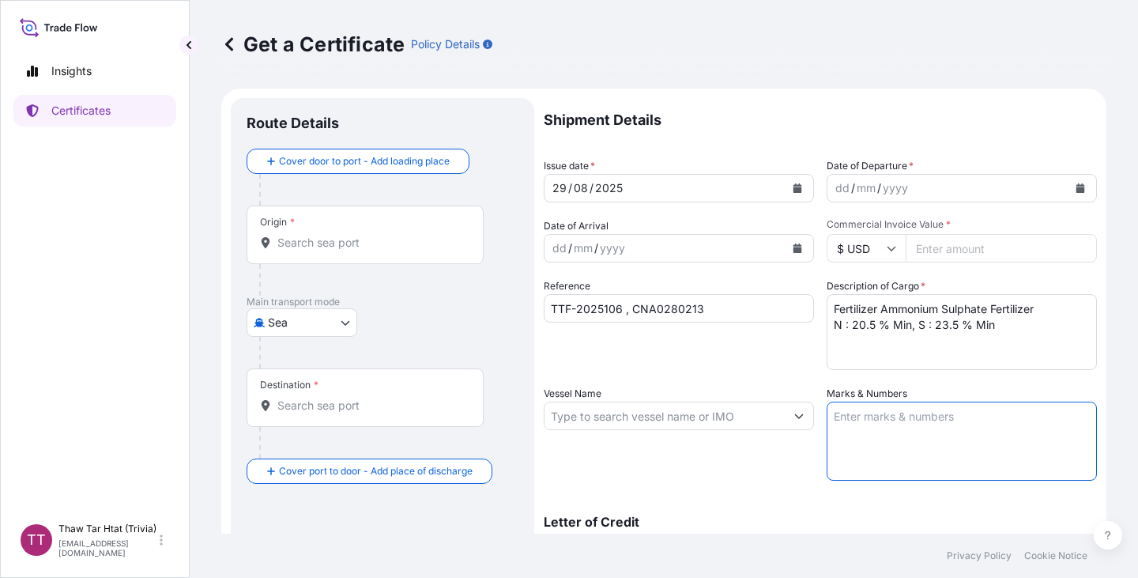
click at [894, 423] on textarea "Marks & Numbers" at bounding box center [961, 440] width 270 height 79
paste textarea "Myanma Awba Industries Co.,Ltd [STREET_ADDRESS][PERSON_NAME] TTF-2025106 [GEOGR…"
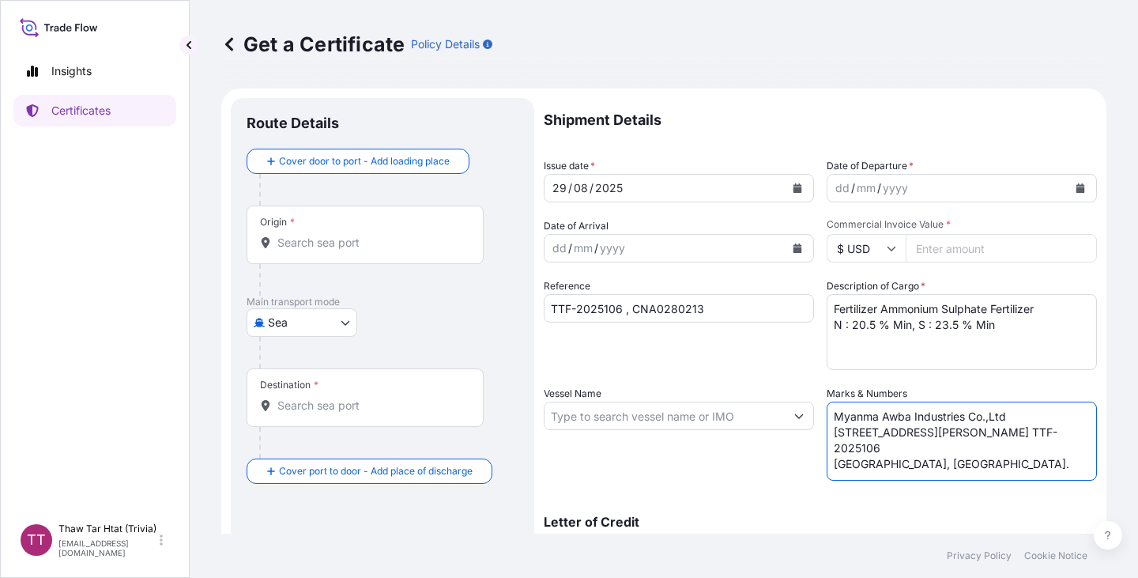
scroll to position [6, 0]
drag, startPoint x: 1026, startPoint y: 453, endPoint x: 882, endPoint y: 461, distance: 144.8
click at [882, 461] on textarea "Myanma Awba Industries Co.,Ltd [STREET_ADDRESS][PERSON_NAME] TTF-2025106 [GEOGR…" at bounding box center [961, 440] width 270 height 79
type textarea "Myanma Awba Industries Co.,Ltd [STREET_ADDRESS][PERSON_NAME]."
click at [869, 243] on input "$ USD" at bounding box center [865, 248] width 79 height 28
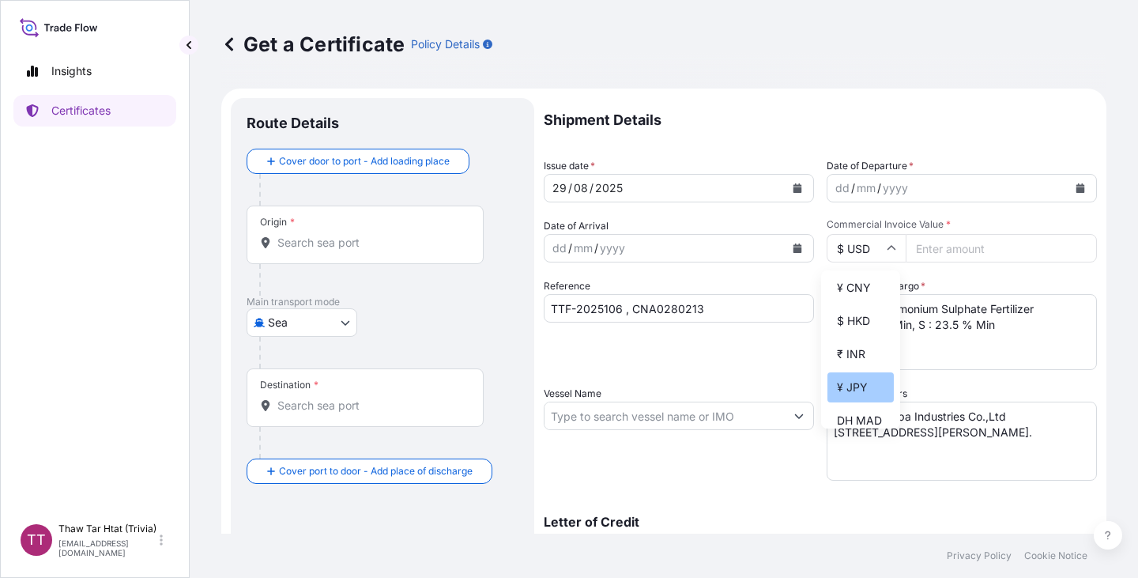
scroll to position [237, 0]
click at [848, 297] on div "¥ CNY" at bounding box center [860, 287] width 66 height 30
type input "¥ CNY"
click at [943, 247] on input "Commercial Invoice Value *" at bounding box center [1000, 248] width 191 height 28
type input "802450"
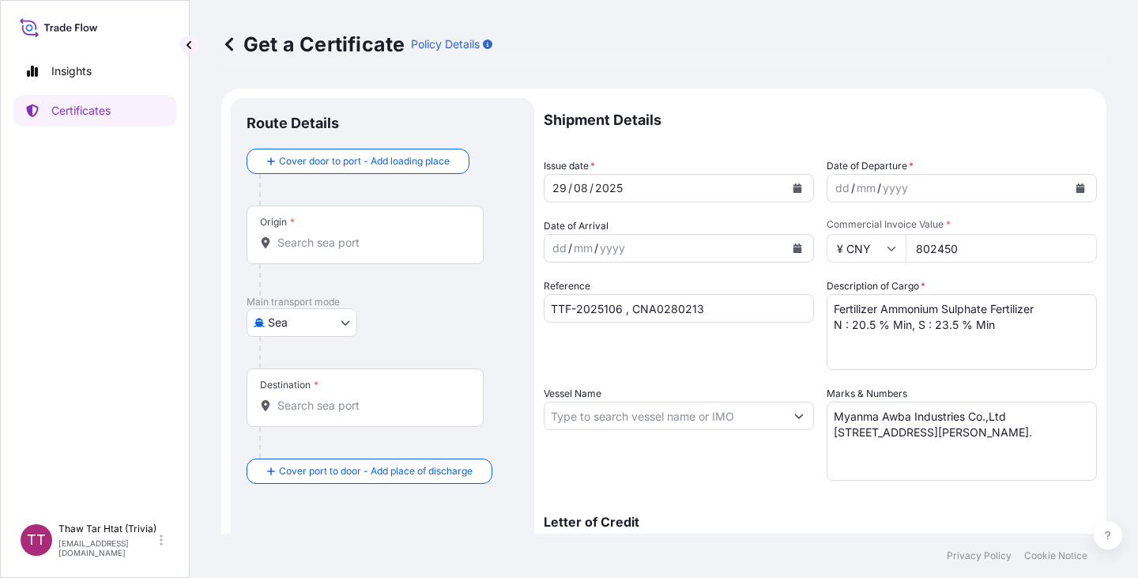
click at [328, 316] on body "Insights Certificates TT Thaw Tar Htat (Trivia) [EMAIL_ADDRESS][DOMAIN_NAME] Ge…" at bounding box center [569, 289] width 1138 height 578
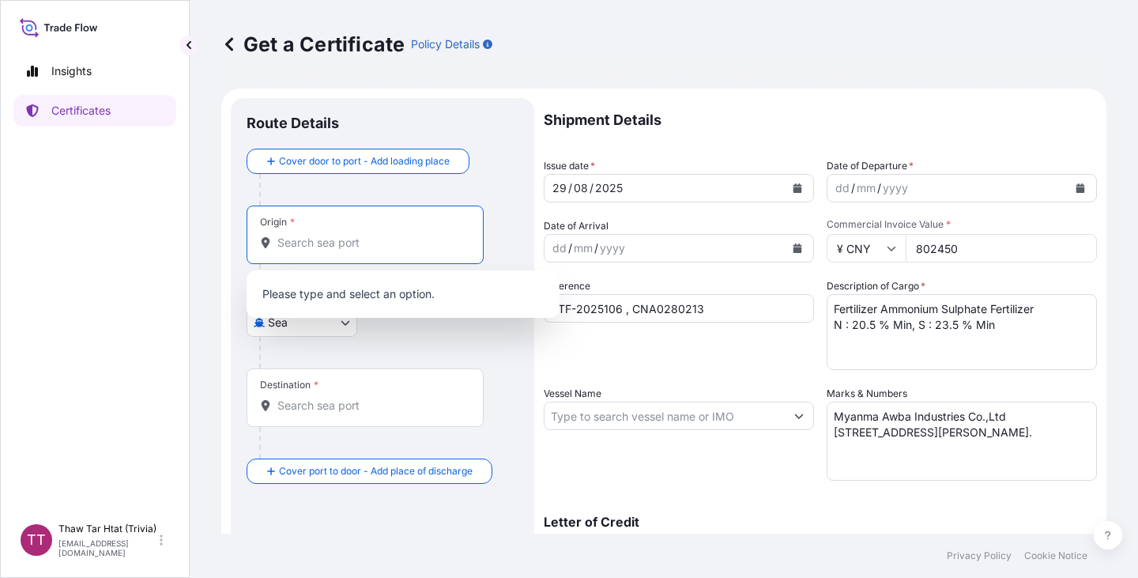
click at [310, 243] on input "Origin *" at bounding box center [370, 243] width 186 height 16
paste input "NINGBO"
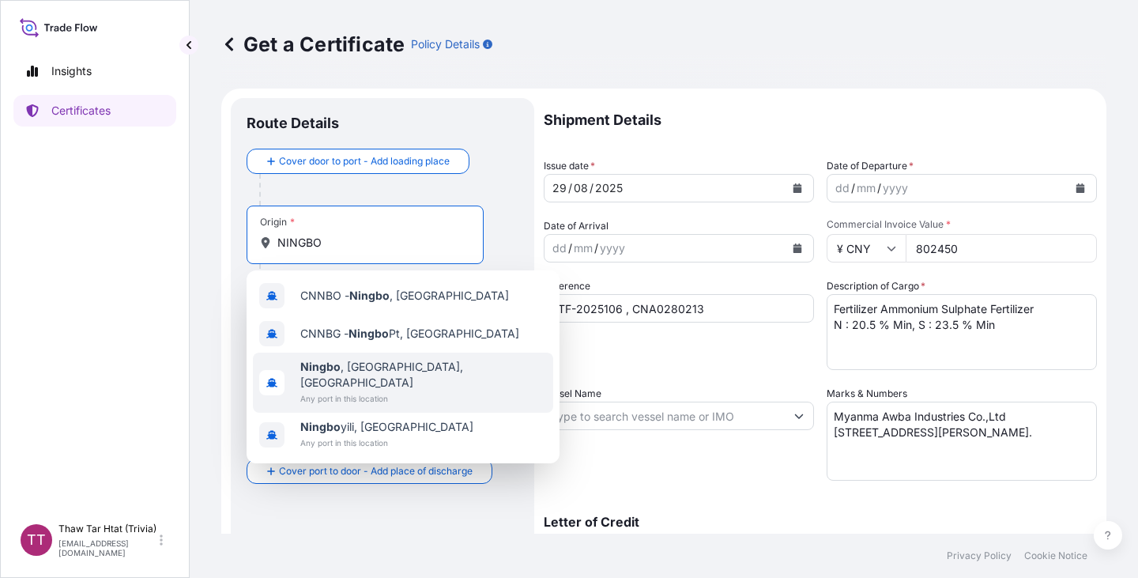
click at [372, 390] on span "Any port in this location" at bounding box center [423, 398] width 246 height 16
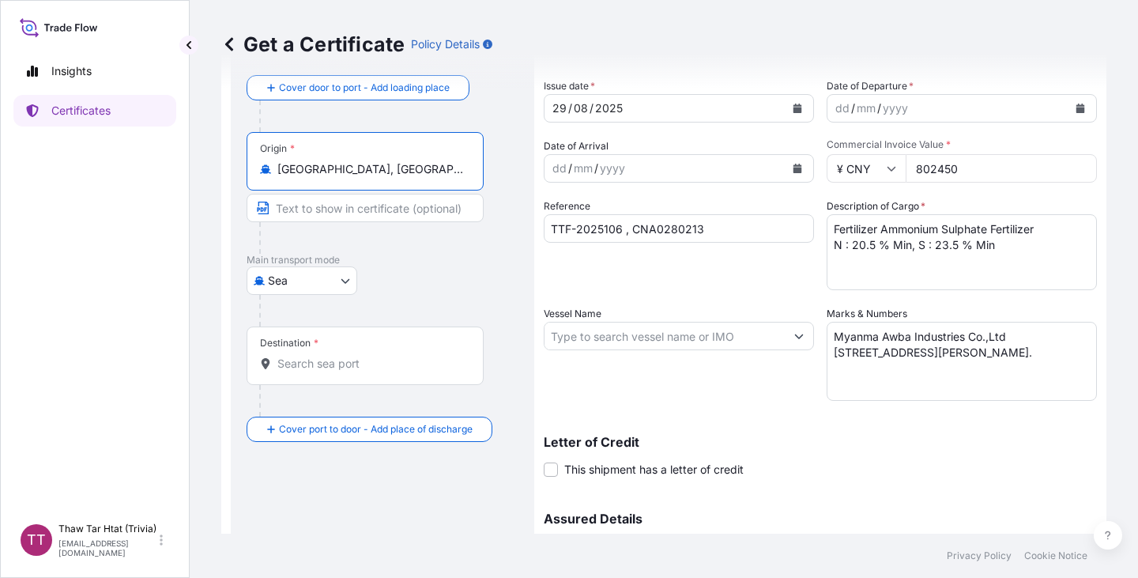
scroll to position [158, 0]
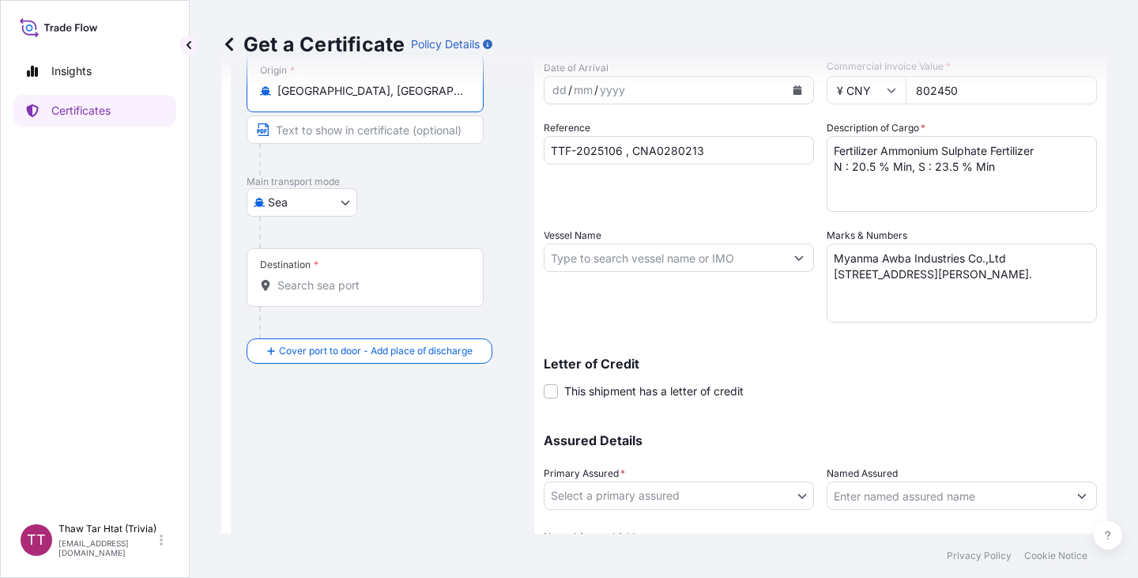
type input "[GEOGRAPHIC_DATA], [GEOGRAPHIC_DATA], [GEOGRAPHIC_DATA]"
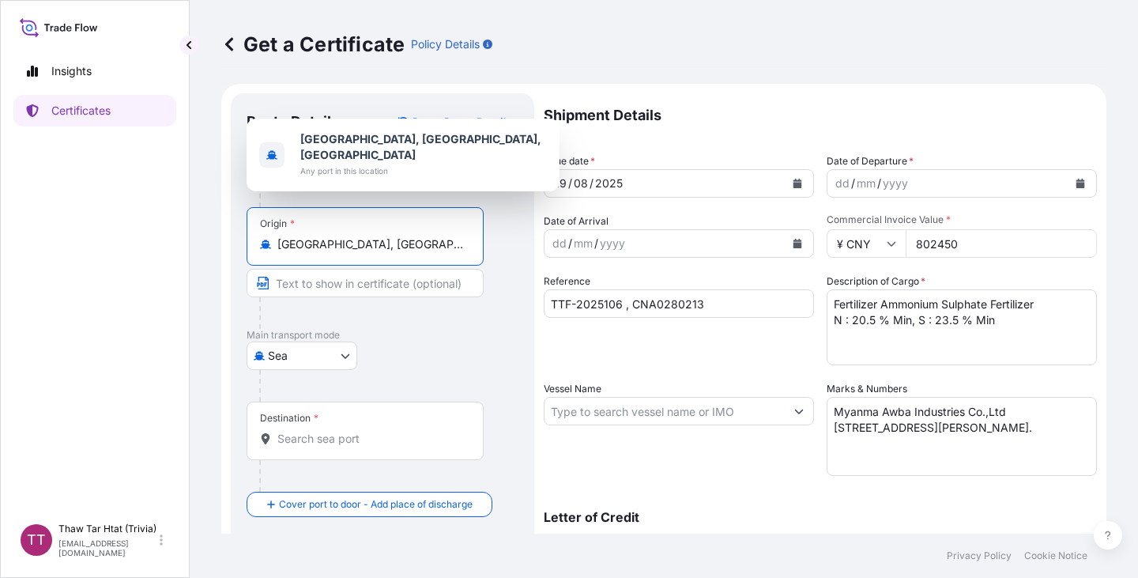
scroll to position [0, 0]
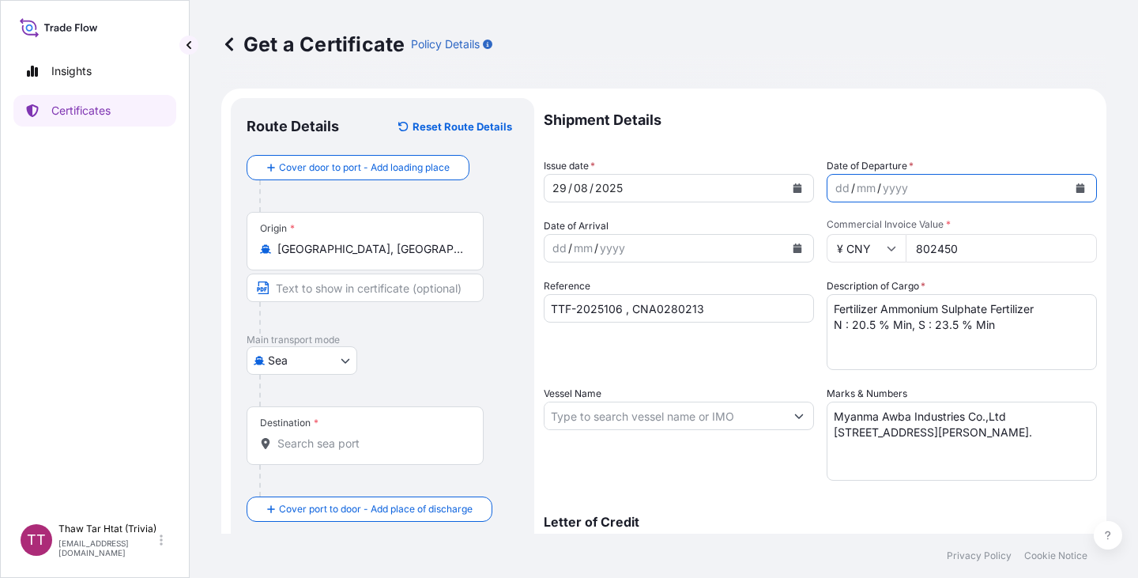
click at [1076, 186] on icon "Calendar" at bounding box center [1080, 187] width 9 height 9
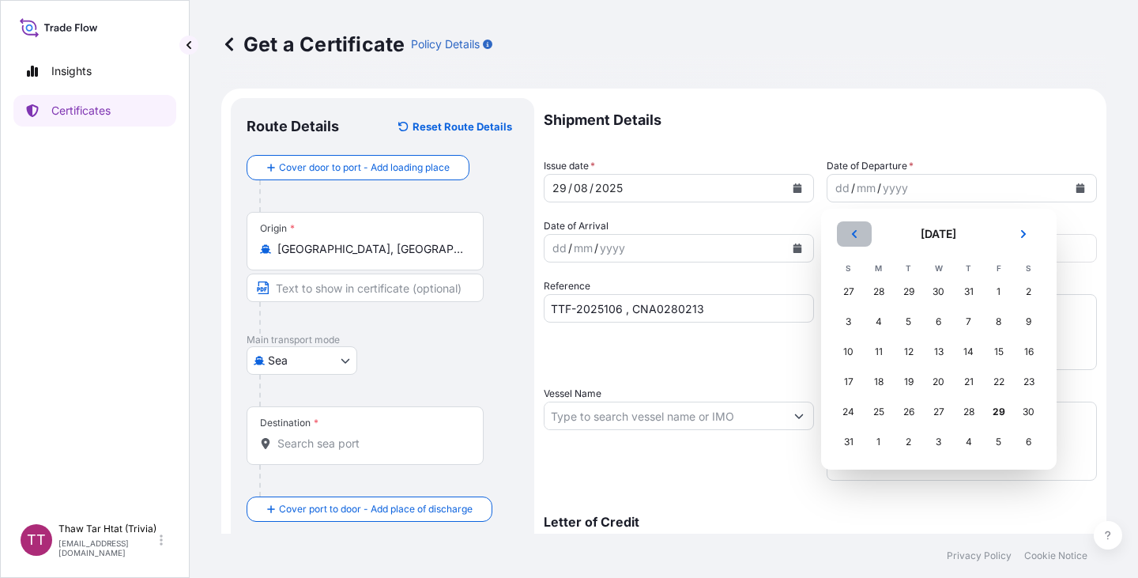
click at [853, 234] on icon "Previous" at bounding box center [853, 233] width 9 height 9
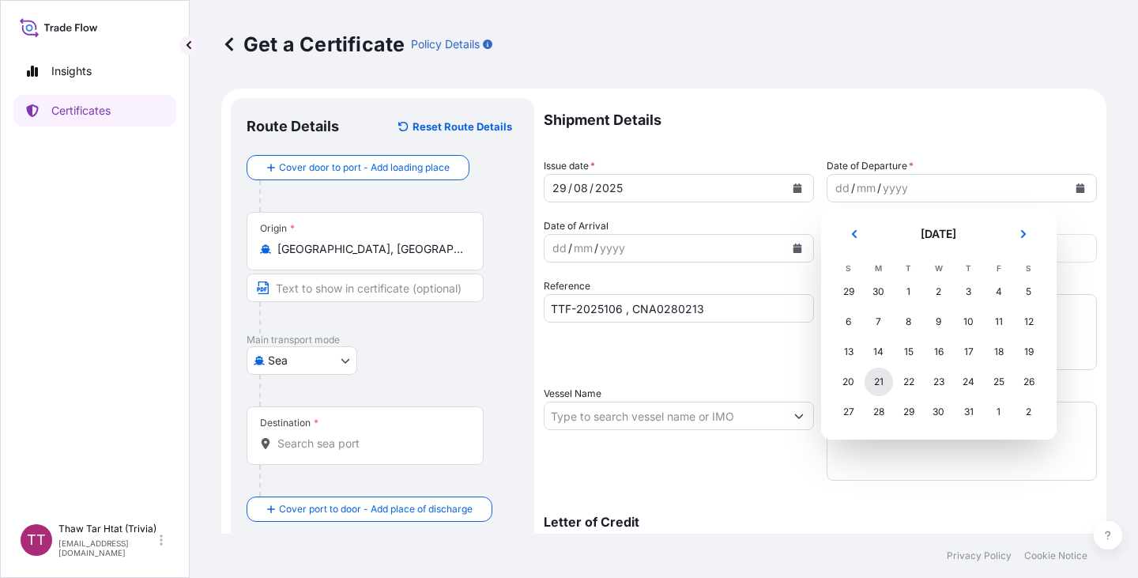
click at [881, 385] on div "21" at bounding box center [878, 381] width 28 height 28
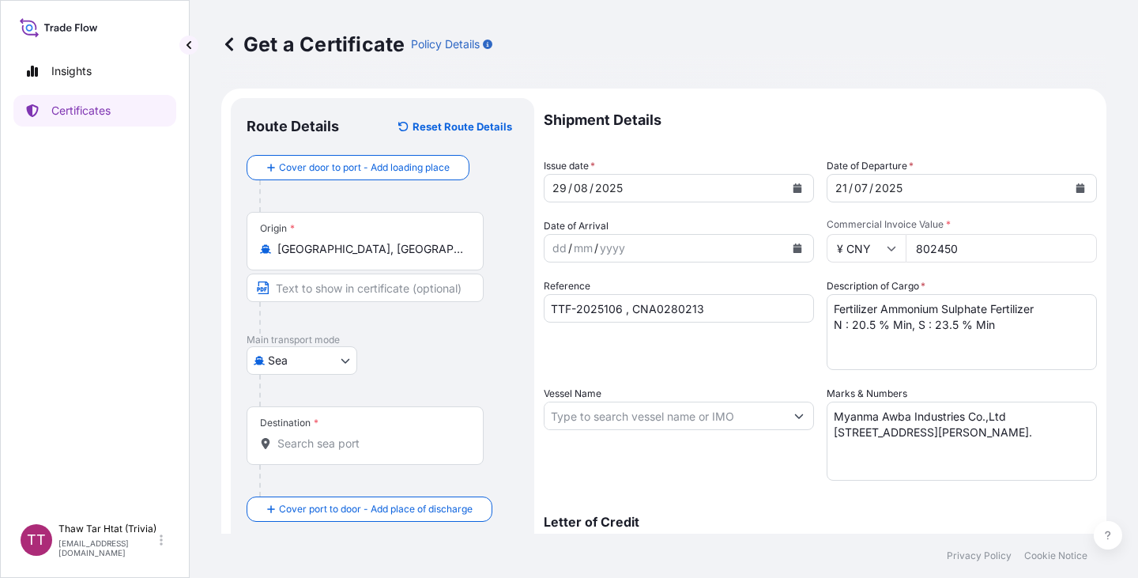
click at [384, 451] on div "Destination *" at bounding box center [364, 435] width 237 height 58
click at [384, 451] on input "Destination *" at bounding box center [370, 443] width 186 height 16
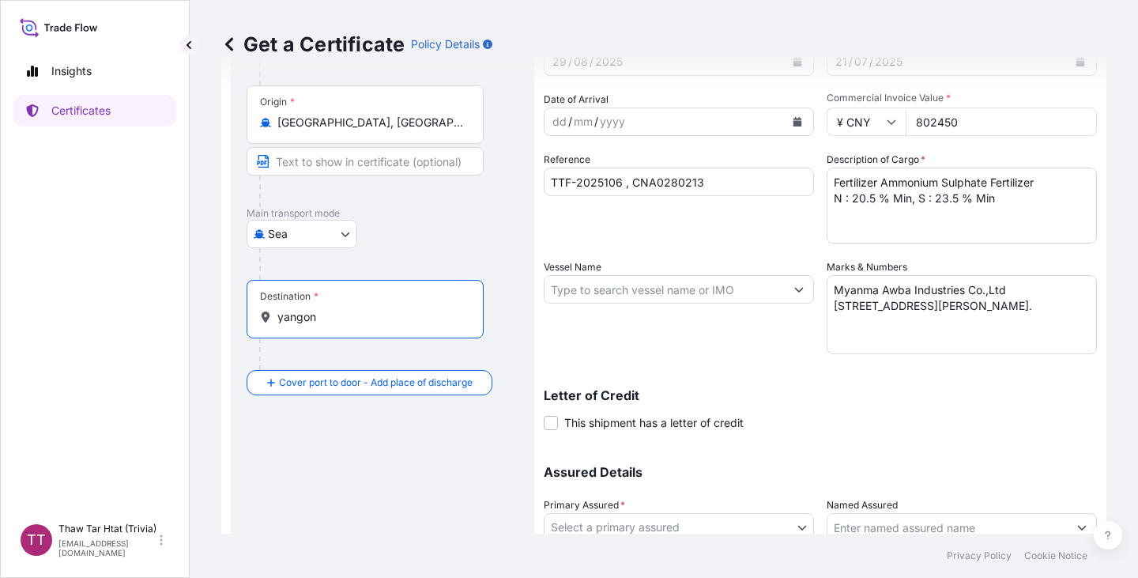
scroll to position [158, 0]
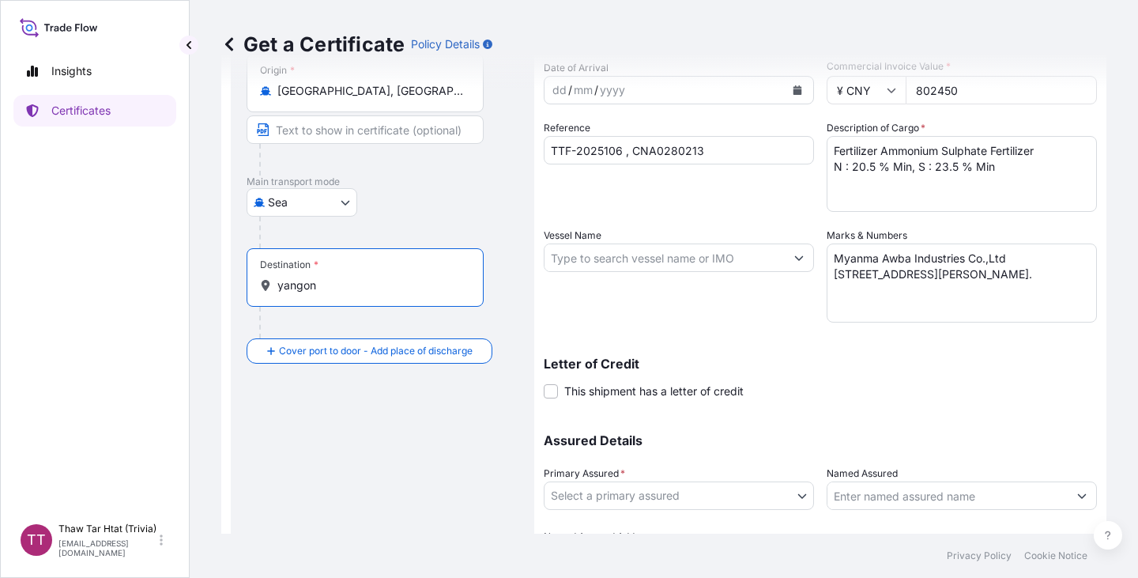
click at [384, 288] on input "yangon" at bounding box center [370, 285] width 186 height 16
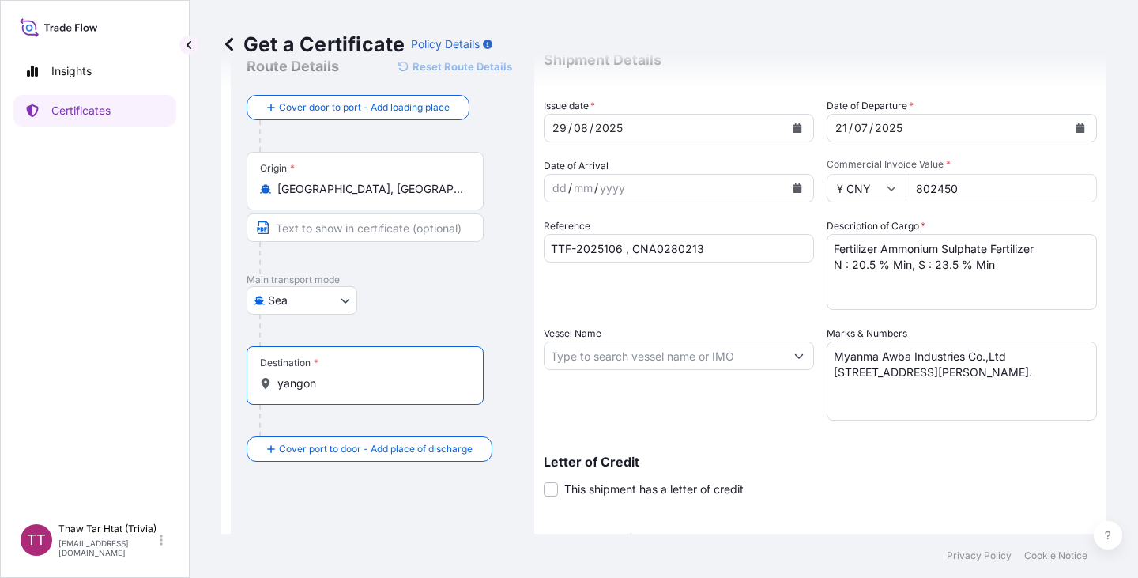
scroll to position [0, 0]
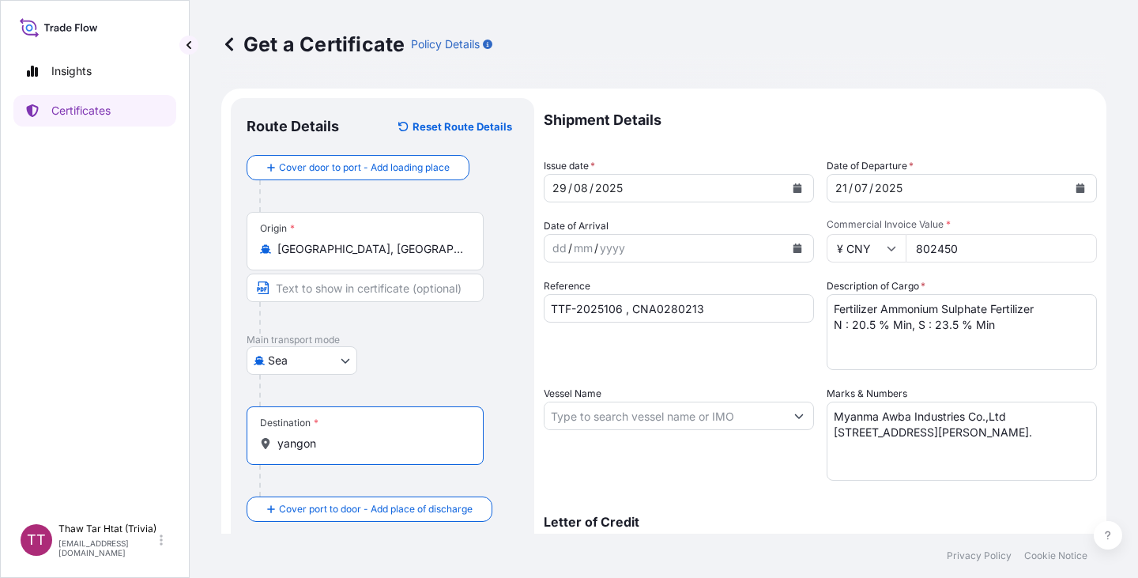
click at [356, 446] on input "yangon" at bounding box center [370, 443] width 186 height 16
click at [317, 443] on input "yangon" at bounding box center [370, 443] width 186 height 16
click at [329, 441] on input "yangon" at bounding box center [370, 443] width 186 height 16
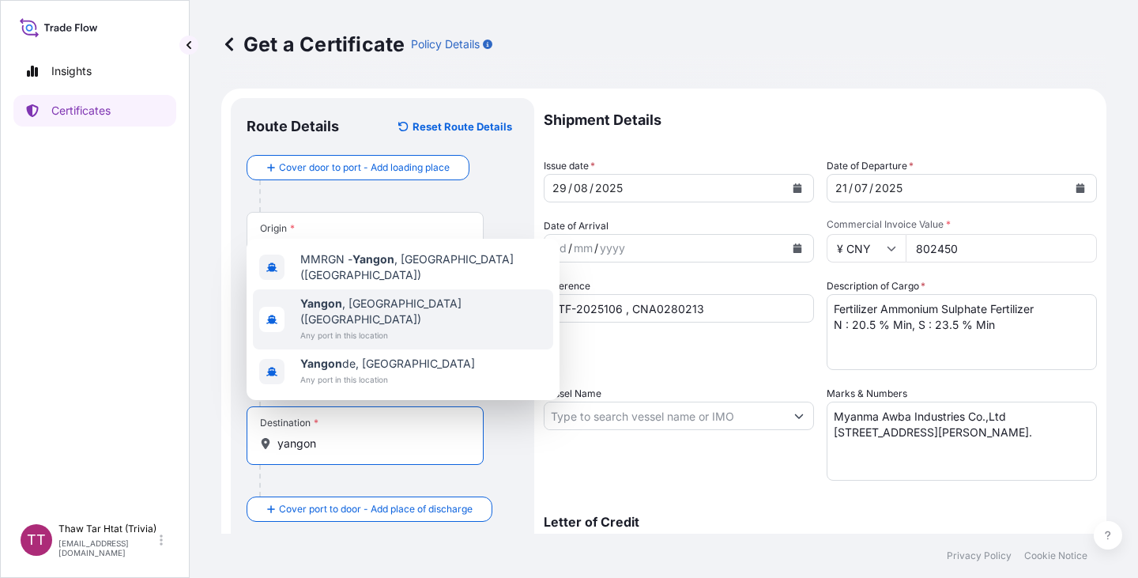
click at [368, 329] on span "Any port in this location" at bounding box center [423, 335] width 246 height 16
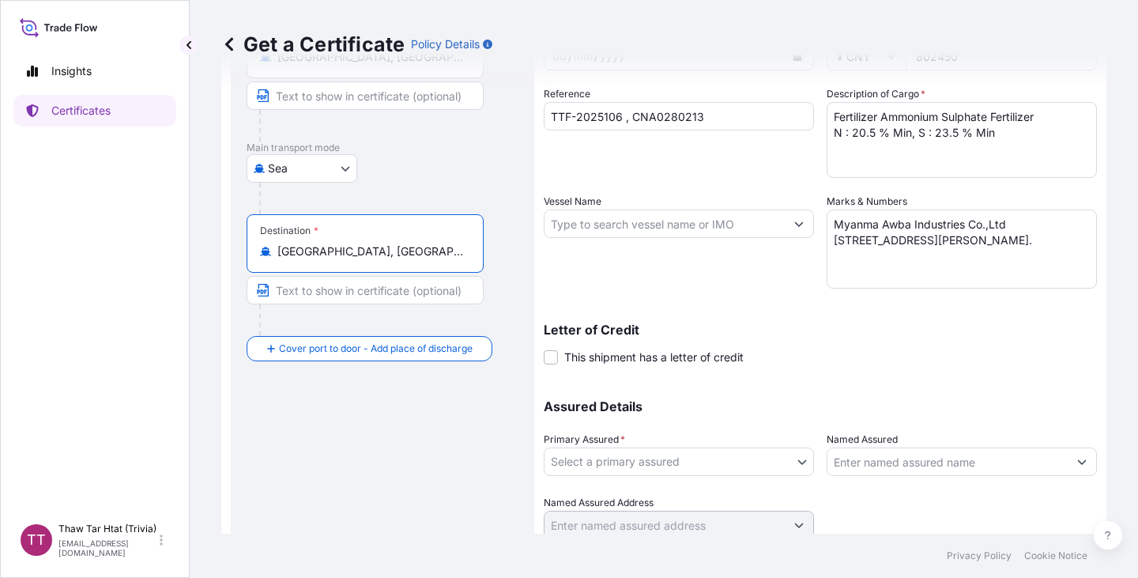
scroll to position [250, 0]
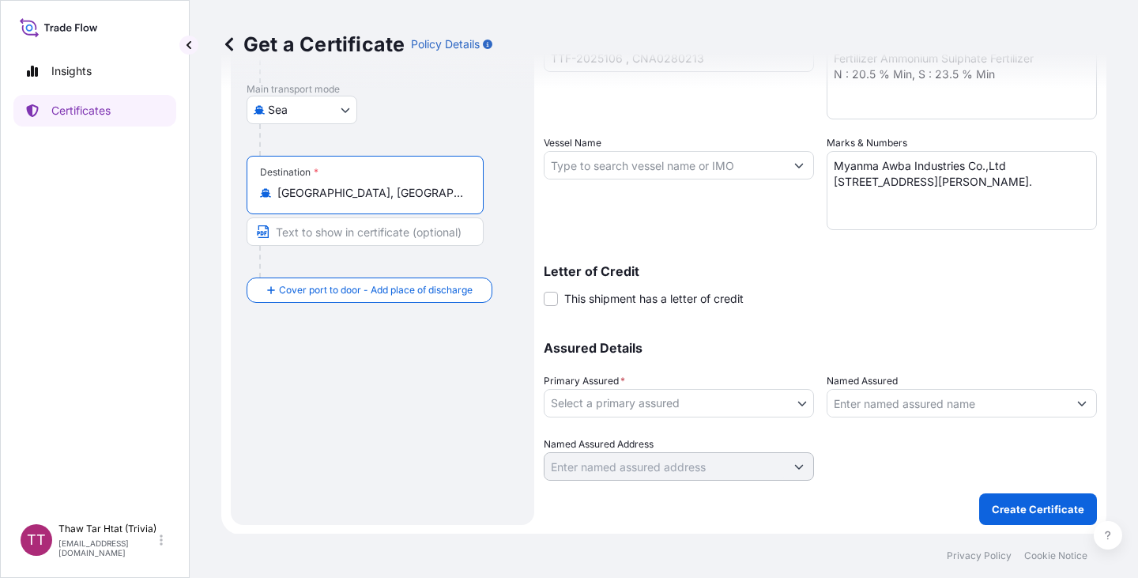
type input "[GEOGRAPHIC_DATA], [GEOGRAPHIC_DATA] ([GEOGRAPHIC_DATA])"
click at [778, 402] on body "3 options available. Insights Certificates TT Thaw Tar Htat ([GEOGRAPHIC_DATA])…" at bounding box center [569, 289] width 1138 height 578
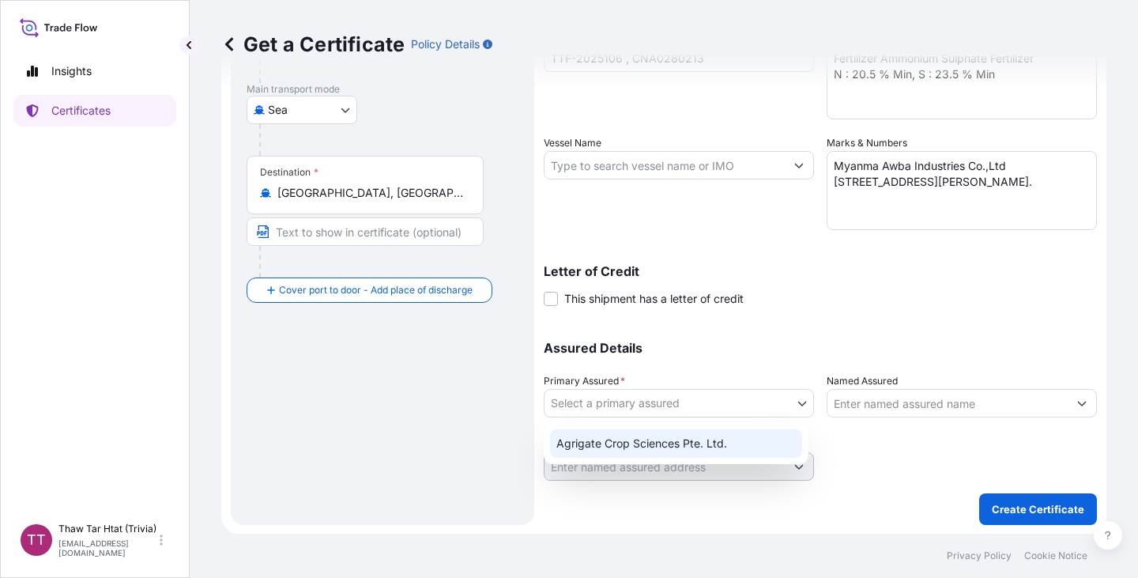
click at [773, 452] on div "Agrigate Crop Sciences Pte. Ltd." at bounding box center [676, 443] width 252 height 28
select select "31456"
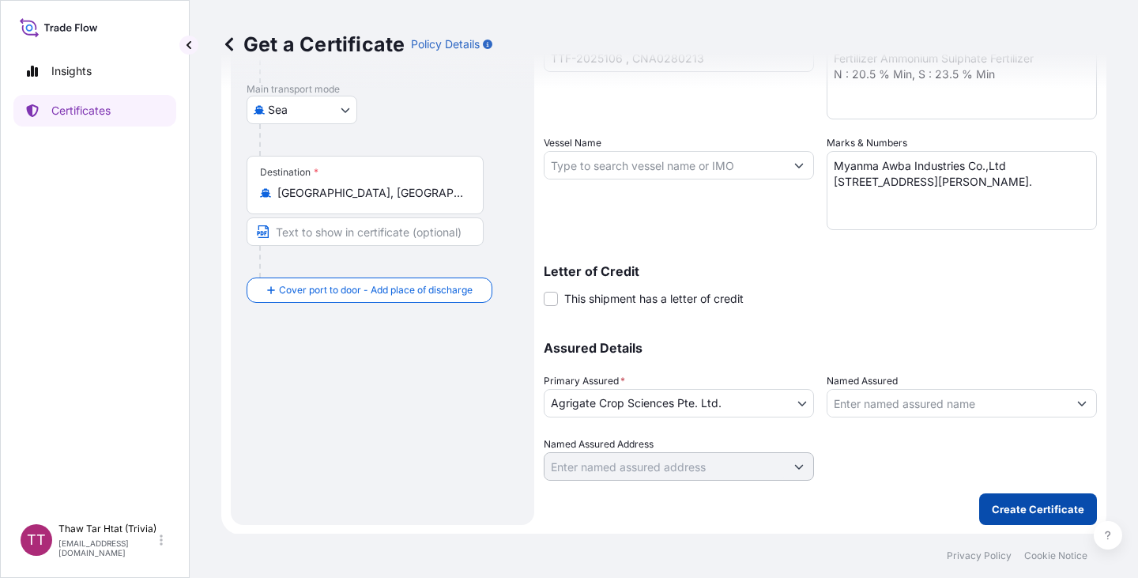
click at [1022, 502] on p "Create Certificate" at bounding box center [1037, 509] width 92 height 16
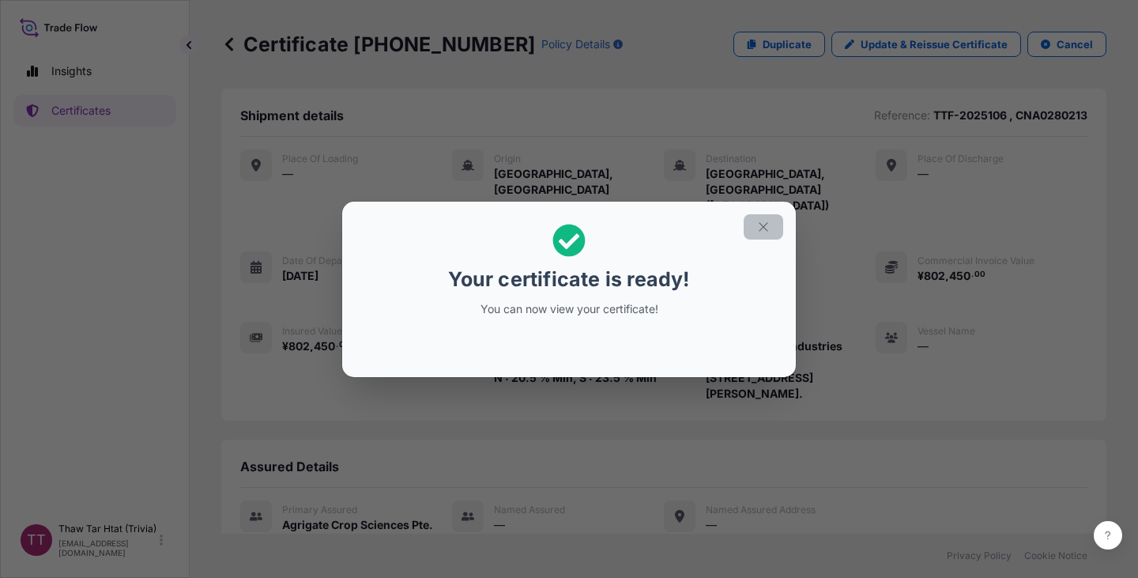
click at [770, 224] on button "button" at bounding box center [763, 226] width 40 height 25
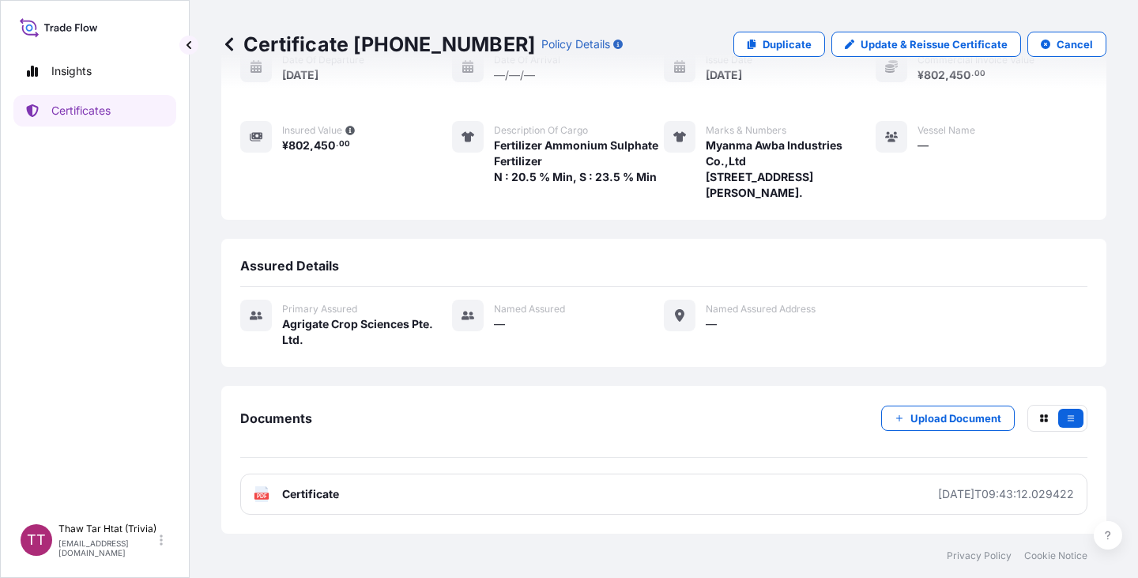
scroll to position [215, 0]
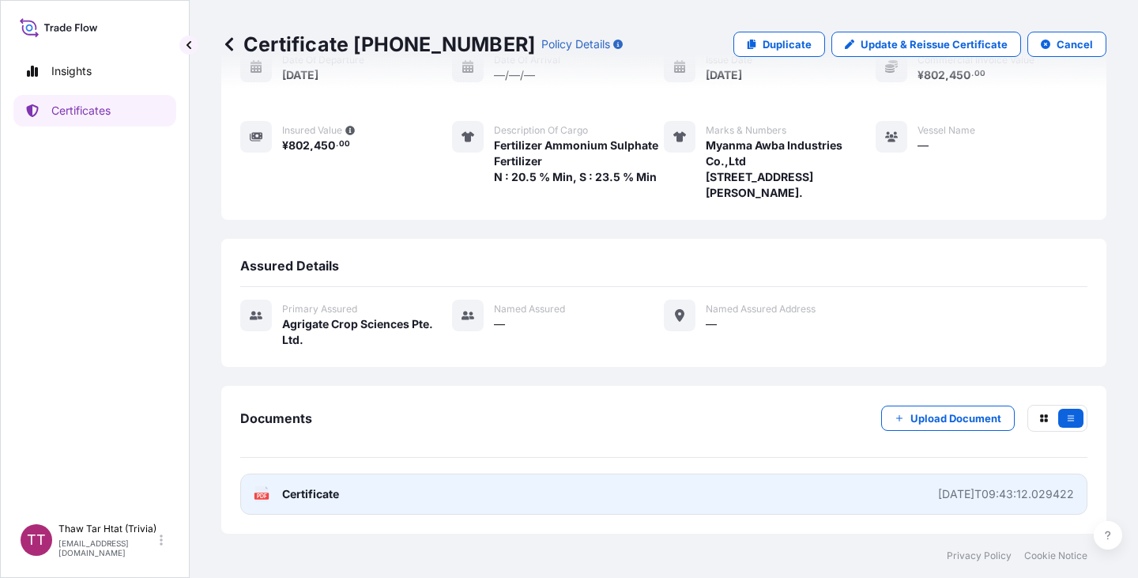
click at [736, 501] on link "PDF Certificate [DATE]T09:43:12.029422" at bounding box center [663, 493] width 847 height 41
